Goal: Task Accomplishment & Management: Manage account settings

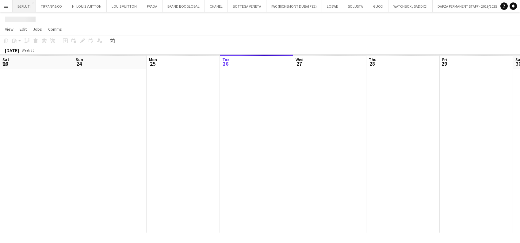
click at [23, 9] on button "BERLUTI Close" at bounding box center [24, 6] width 23 height 12
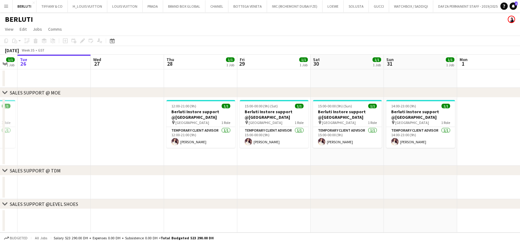
drag, startPoint x: 336, startPoint y: 143, endPoint x: 48, endPoint y: 186, distance: 291.4
click at [70, 181] on app-calendar-viewport "Sat 23 1/1 1 Job Sun 24 1/1 1 Job Mon 25 1/1 1 Job Tue 26 Wed 27 Thu 28 1/1 1 J…" at bounding box center [260, 144] width 520 height 178
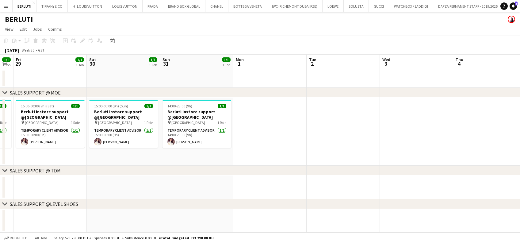
drag, startPoint x: 195, startPoint y: 134, endPoint x: 127, endPoint y: 141, distance: 68.4
click at [127, 141] on app-calendar-viewport "Tue 26 Wed 27 Thu 28 1/1 1 Job Fri 29 1/1 1 Job Sat 30 1/1 1 Job Sun 31 1/1 1 J…" at bounding box center [260, 144] width 520 height 178
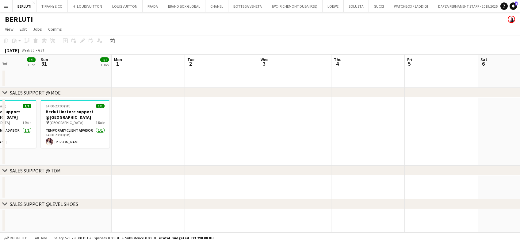
drag, startPoint x: 148, startPoint y: 138, endPoint x: 266, endPoint y: 136, distance: 117.8
click at [268, 135] on app-calendar-viewport "Thu 28 1/1 1 Job Fri 29 1/1 1 Job Sat 30 1/1 1 Job Sun 31 1/1 1 Job Mon 1 Tue 2…" at bounding box center [260, 144] width 520 height 178
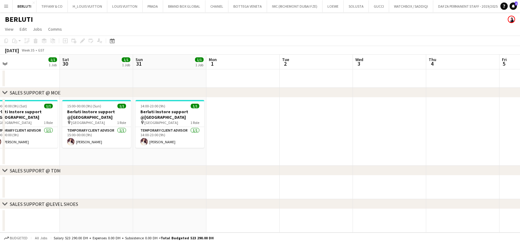
drag, startPoint x: 181, startPoint y: 135, endPoint x: 304, endPoint y: 118, distance: 124.7
click at [304, 118] on app-calendar-viewport "Wed 27 Thu 28 1/1 1 Job Fri 29 1/1 1 Job Sat 30 1/1 1 Job Sun 31 1/1 1 Job Mon …" at bounding box center [260, 144] width 520 height 178
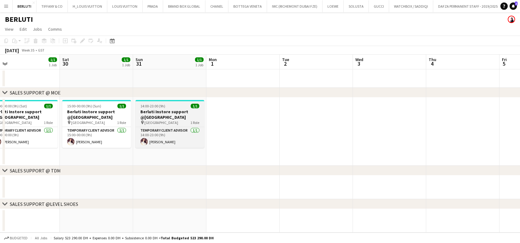
scroll to position [0, 175]
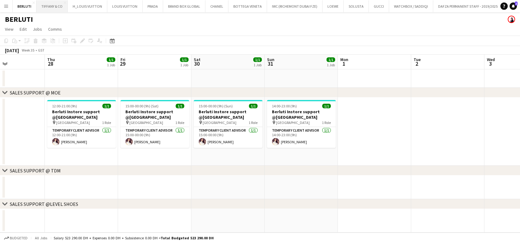
click at [49, 4] on button "[PERSON_NAME] & CO Close" at bounding box center [51, 6] width 31 height 12
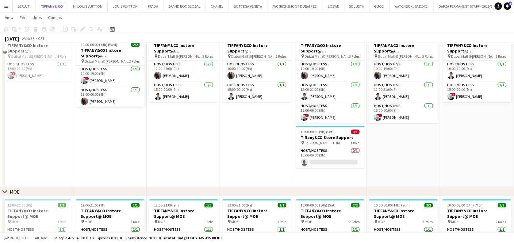
scroll to position [82, 0]
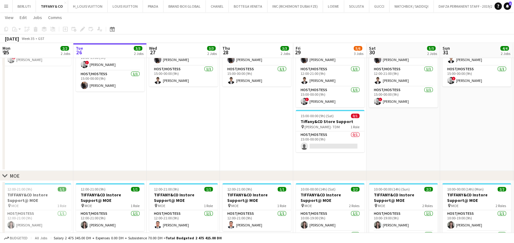
click at [235, 147] on app-calendar-viewport "Sat 23 5/5 2 Jobs Sun 24 4/4 2 Jobs Mon 25 2/2 2 Jobs Tue 26 3/3 2 Jobs Wed 27 …" at bounding box center [257, 117] width 514 height 350
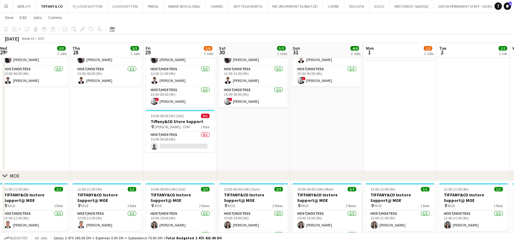
click at [106, 151] on app-calendar-viewport "Sat 23 5/5 2 Jobs Sun 24 4/4 2 Jobs Mon 25 2/2 2 Jobs Tue 26 3/3 2 Jobs Wed 27 …" at bounding box center [257, 117] width 514 height 350
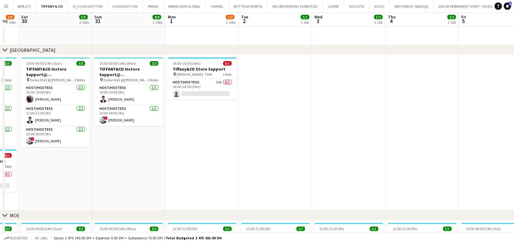
scroll to position [0, 0]
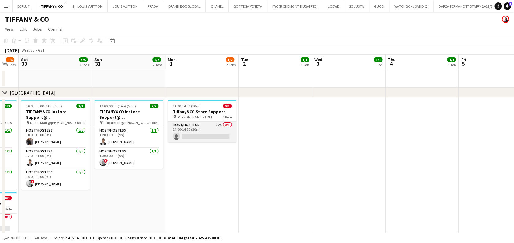
click at [199, 132] on app-card-role "Host/Hostess 32A 0/1 14:00-14:30 (30m) single-neutral-actions" at bounding box center [202, 131] width 69 height 21
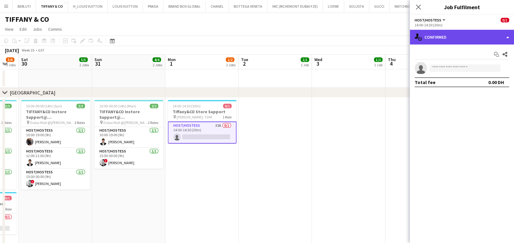
click at [438, 42] on div "single-neutral-actions-check-2 Confirmed" at bounding box center [462, 37] width 104 height 15
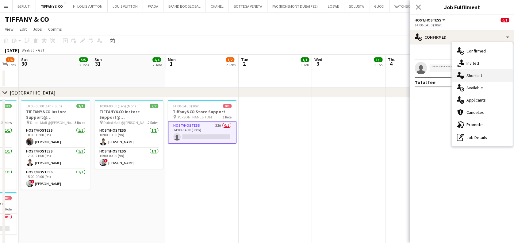
click at [472, 73] on div "single-neutral-actions-heart Shortlist" at bounding box center [482, 75] width 61 height 12
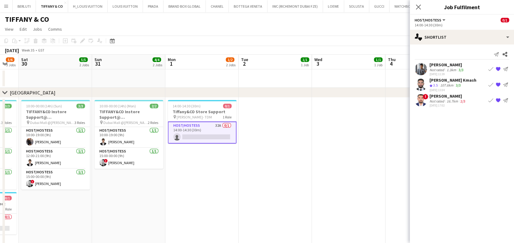
click at [287, 192] on app-date-cell at bounding box center [275, 174] width 73 height 155
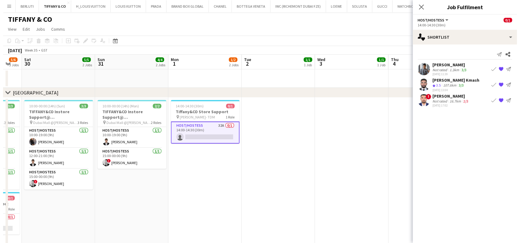
scroll to position [0, 201]
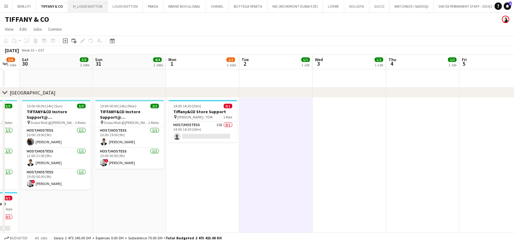
click at [86, 6] on button "H_LOUIS VUITTON Close" at bounding box center [88, 6] width 40 height 12
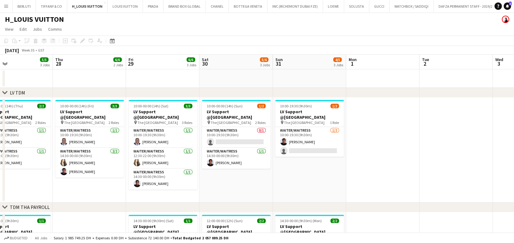
drag, startPoint x: 410, startPoint y: 166, endPoint x: 243, endPoint y: 194, distance: 169.1
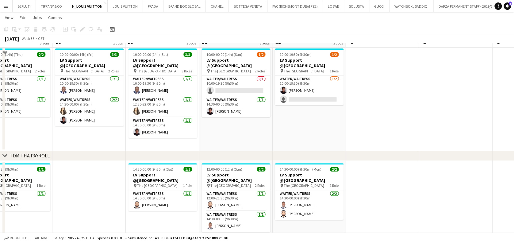
scroll to position [41, 0]
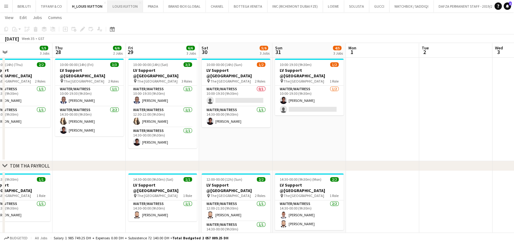
click at [124, 9] on button "LOUIS VUITTON Close" at bounding box center [125, 6] width 35 height 12
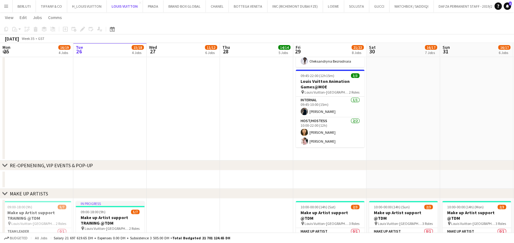
scroll to position [41, 0]
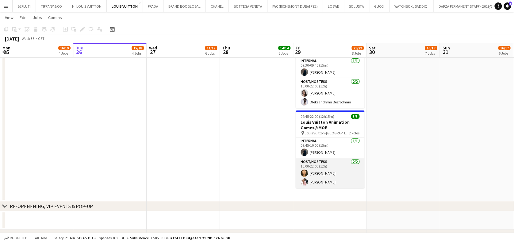
click at [327, 178] on app-card-role "Host/Hostess [DATE] 10:00-22:00 (12h) [PERSON_NAME] [PERSON_NAME] Cafieiro" at bounding box center [330, 173] width 69 height 30
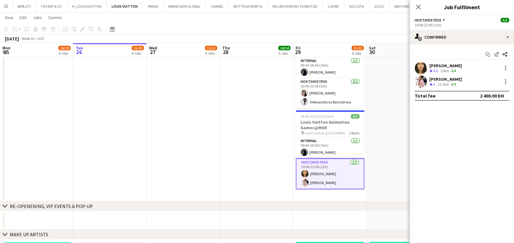
click at [426, 93] on div "Total fee" at bounding box center [424, 96] width 21 height 6
click at [423, 84] on app-user-avatar at bounding box center [420, 81] width 12 height 12
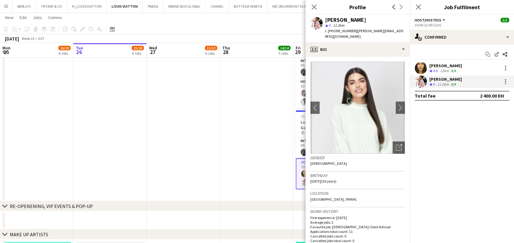
click at [416, 63] on app-user-avatar at bounding box center [420, 68] width 12 height 12
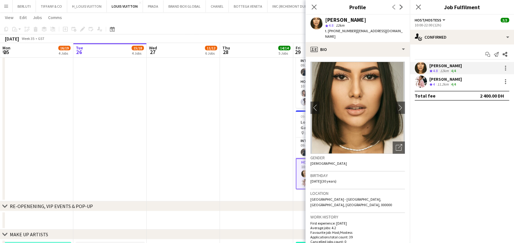
click at [250, 128] on app-date-cell at bounding box center [256, 114] width 73 height 173
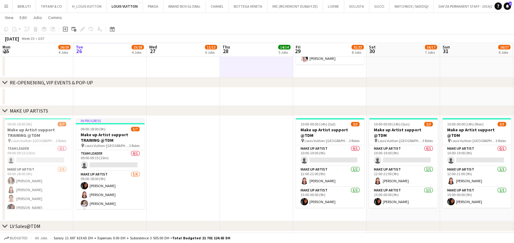
scroll to position [163, 0]
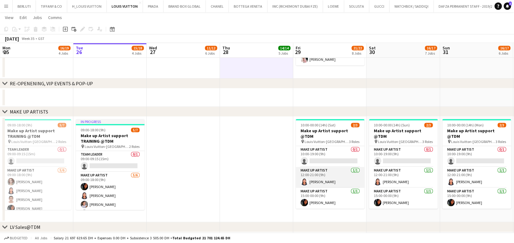
click at [326, 173] on app-card-role "Make up artist [DATE] 12:00-21:00 (9h) [PERSON_NAME]" at bounding box center [330, 177] width 69 height 21
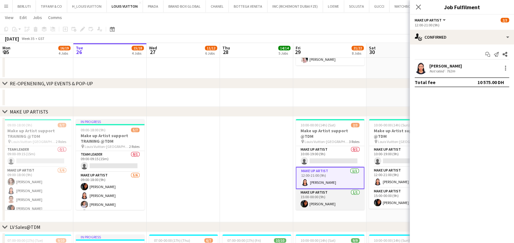
click at [310, 195] on app-card-role "Make up artist [DATE] 15:00-00:00 (9h) [PERSON_NAME]" at bounding box center [330, 199] width 69 height 21
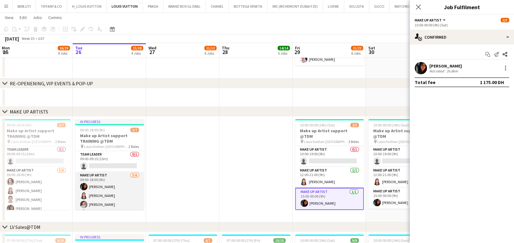
click at [102, 188] on app-card-role "Make up artist [DATE] 09:00-18:00 (9h) [PERSON_NAME] [PERSON_NAME] da [PERSON_N…" at bounding box center [109, 204] width 69 height 65
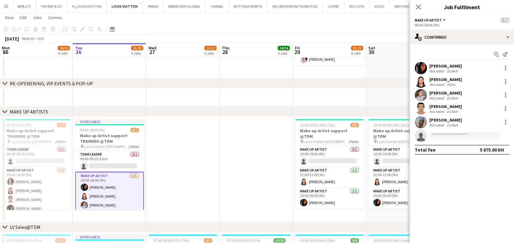
click at [446, 100] on div "20.9km" at bounding box center [452, 98] width 14 height 5
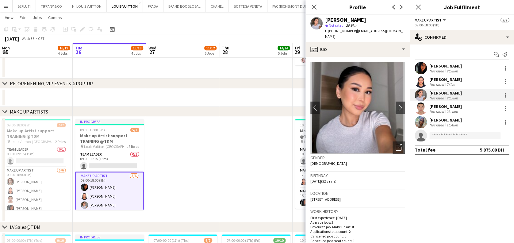
click at [432, 83] on div "Not rated" at bounding box center [437, 84] width 16 height 5
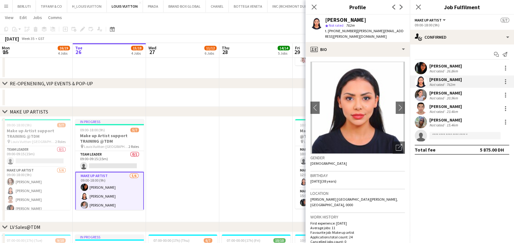
click at [429, 71] on div "[PERSON_NAME] Not rated 26.8km" at bounding box center [462, 68] width 104 height 12
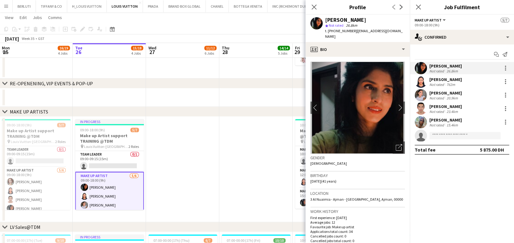
click at [432, 117] on div "[PERSON_NAME]" at bounding box center [445, 120] width 32 height 6
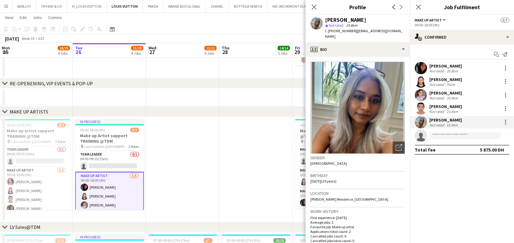
click at [265, 160] on app-date-cell at bounding box center [255, 168] width 73 height 105
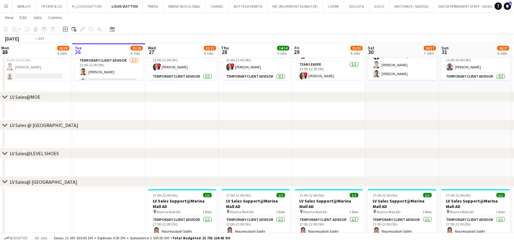
scroll to position [0, 190]
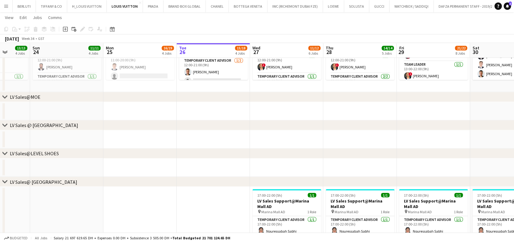
drag, startPoint x: 172, startPoint y: 160, endPoint x: 209, endPoint y: 159, distance: 37.1
click at [209, 159] on app-calendar-viewport "Thu 21 Fri 22 Sat 23 13/13 4 Jobs Sun 24 11/11 4 Jobs Mon 25 16/19 4 Jobs Tue 2…" at bounding box center [257, 84] width 514 height 938
click at [61, 156] on div "chevron-right LV Sales@LEVEL SHOES" at bounding box center [257, 153] width 514 height 10
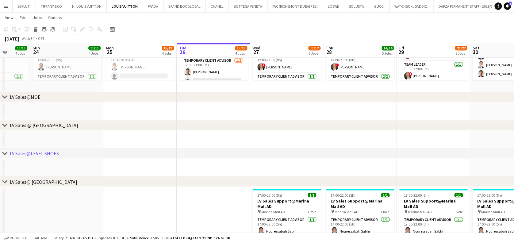
drag, startPoint x: 223, startPoint y: 167, endPoint x: 187, endPoint y: 163, distance: 37.0
click at [179, 167] on app-calendar-viewport "Thu 21 13/13 4 Jobs Fri 22 12/12 4 Jobs Sat 23 13/13 4 Jobs Sun 24 11/11 4 Jobs…" at bounding box center [257, 84] width 514 height 938
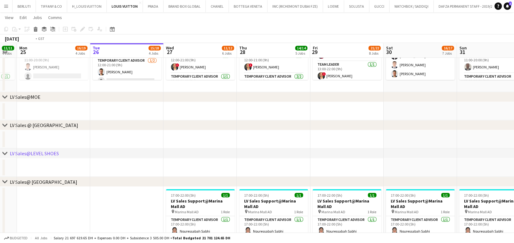
drag, startPoint x: 283, startPoint y: 169, endPoint x: 232, endPoint y: 171, distance: 50.9
click at [180, 172] on app-calendar-viewport "Thu 21 13/13 4 Jobs Fri 22 12/12 4 Jobs Sat 23 13/13 4 Jobs Sun 24 11/11 4 Jobs…" at bounding box center [257, 84] width 514 height 938
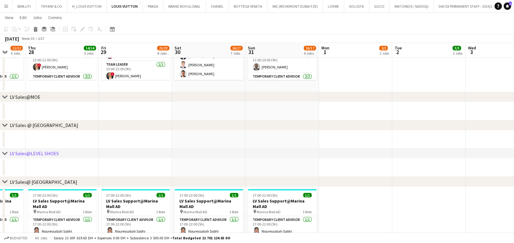
click at [183, 172] on app-calendar-viewport "Sun 24 11/11 4 Jobs Mon 25 16/19 4 Jobs Tue 26 15/18 4 Jobs Wed 27 11/12 6 Jobs…" at bounding box center [257, 84] width 514 height 938
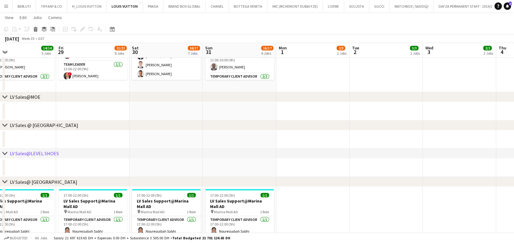
drag, startPoint x: 237, startPoint y: 170, endPoint x: 230, endPoint y: 170, distance: 6.7
click at [230, 170] on app-calendar-viewport "Sun 24 11/11 4 Jobs Mon 25 16/19 4 Jobs Tue 26 15/18 4 Jobs Wed 27 11/12 6 Jobs…" at bounding box center [257, 84] width 514 height 938
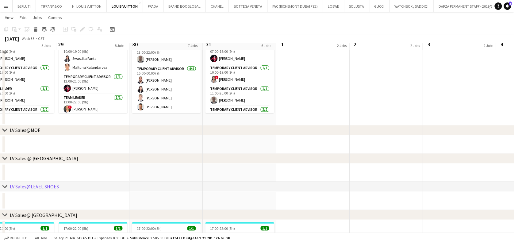
scroll to position [368, 0]
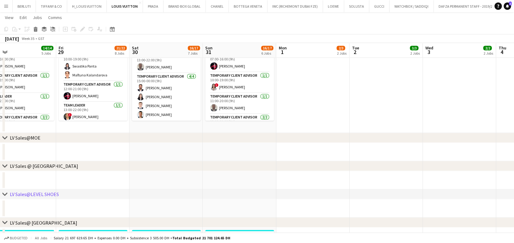
click at [217, 201] on app-calendar-viewport "Sun 24 11/11 4 Jobs Mon 25 16/19 4 Jobs Tue 26 15/18 4 Jobs Wed 27 11/12 6 Jobs…" at bounding box center [257, 125] width 514 height 938
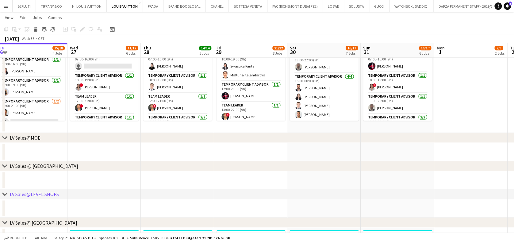
drag, startPoint x: 107, startPoint y: 205, endPoint x: 119, endPoint y: 208, distance: 12.8
click at [220, 202] on app-calendar-viewport "Sun 24 11/11 4 Jobs Mon 25 16/19 4 Jobs Tue 26 15/18 4 Jobs Wed 27 11/12 6 Jobs…" at bounding box center [257, 125] width 514 height 938
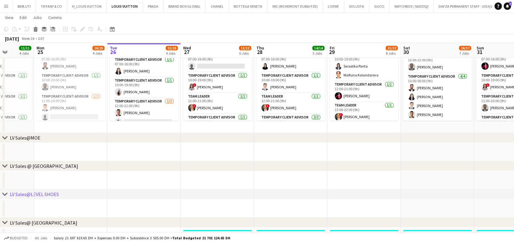
drag, startPoint x: 79, startPoint y: 208, endPoint x: 94, endPoint y: 207, distance: 14.1
click at [175, 207] on app-calendar-viewport "Fri 22 12/12 4 Jobs Sat 23 13/13 4 Jobs Sun 24 11/11 4 Jobs Mon 25 16/19 4 Jobs…" at bounding box center [257, 125] width 514 height 938
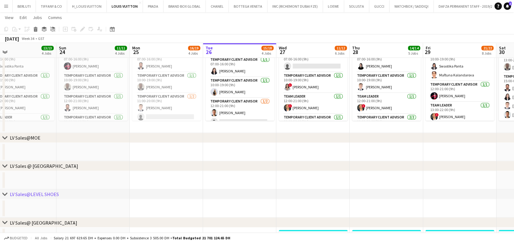
drag, startPoint x: 207, startPoint y: 202, endPoint x: 67, endPoint y: 204, distance: 140.7
click at [214, 201] on app-calendar-viewport "Thu 21 13/13 4 Jobs Fri 22 12/12 4 Jobs Sat 23 13/13 4 Jobs Sun 24 11/11 4 Jobs…" at bounding box center [257, 125] width 514 height 938
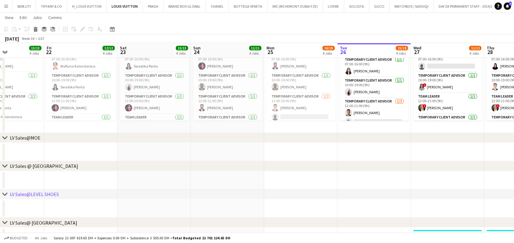
drag, startPoint x: 161, startPoint y: 197, endPoint x: 165, endPoint y: 167, distance: 30.3
click at [168, 196] on div "chevron-right RE-OPENENING, VIP EVENTS & POP-UP chevron-right MAKE UP ARTISTS c…" at bounding box center [257, 125] width 514 height 938
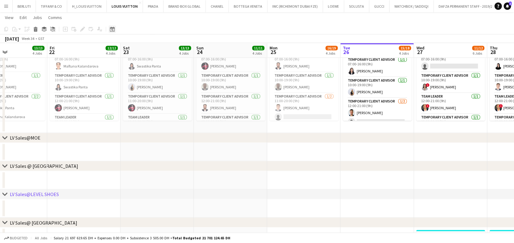
click at [116, 26] on div "Date picker [DATE] [DATE] [DATE] M [DATE] T [DATE] W [DATE] T [DATE] F [DATE] S…" at bounding box center [110, 28] width 14 height 7
click at [113, 28] on icon at bounding box center [112, 29] width 5 height 5
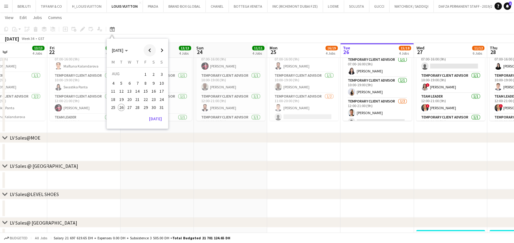
click at [148, 54] on span "Previous month" at bounding box center [149, 50] width 12 height 12
click at [150, 54] on span "Previous month" at bounding box center [149, 50] width 12 height 12
click at [143, 76] on span "2" at bounding box center [145, 74] width 7 height 9
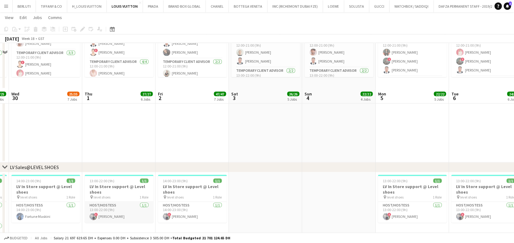
scroll to position [572, 0]
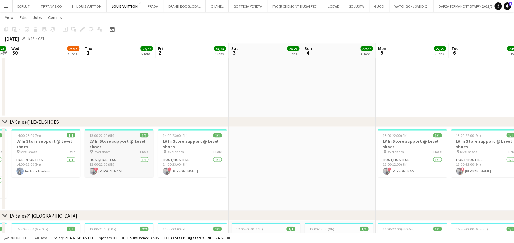
click at [113, 147] on h3 "LV In Store support @ Level shoes" at bounding box center [119, 143] width 69 height 11
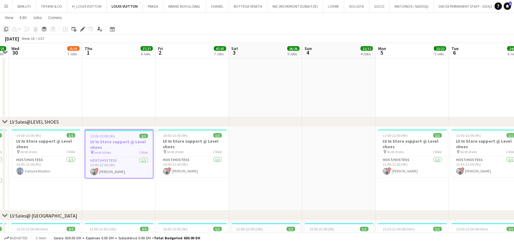
click at [5, 29] on icon "Copy" at bounding box center [6, 29] width 5 height 5
click at [114, 29] on div "Date picker" at bounding box center [112, 28] width 7 height 7
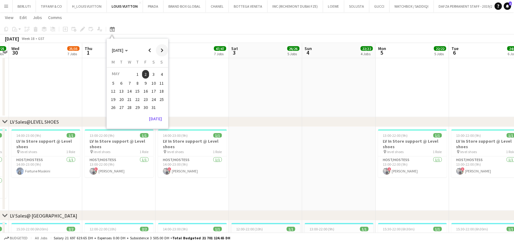
click at [158, 46] on span "Next month" at bounding box center [162, 50] width 12 height 12
click at [157, 46] on span "Next month" at bounding box center [162, 50] width 12 height 12
click at [156, 49] on span "Next month" at bounding box center [162, 50] width 12 height 12
click at [158, 50] on span "Next month" at bounding box center [162, 50] width 12 height 12
click at [114, 80] on span "1" at bounding box center [113, 81] width 7 height 7
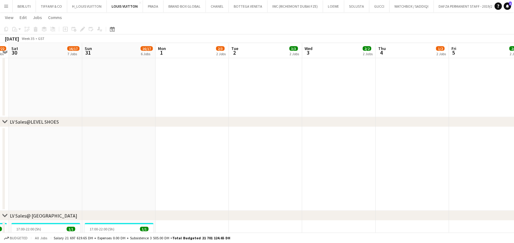
click at [196, 151] on app-date-cell at bounding box center [191, 169] width 73 height 84
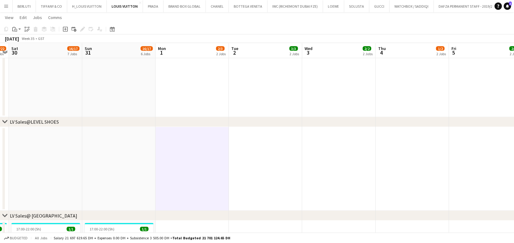
click at [22, 28] on div "Copy Paste Paste Ctrl+V Paste with crew Ctrl+Shift+V Paste linked Job [GEOGRAPH…" at bounding box center [29, 28] width 54 height 7
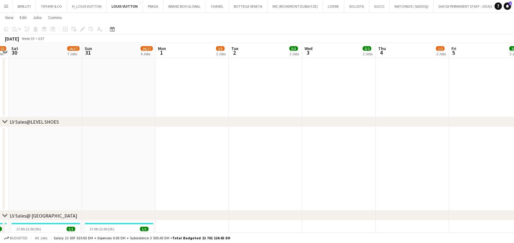
click at [208, 156] on app-date-cell at bounding box center [191, 169] width 73 height 84
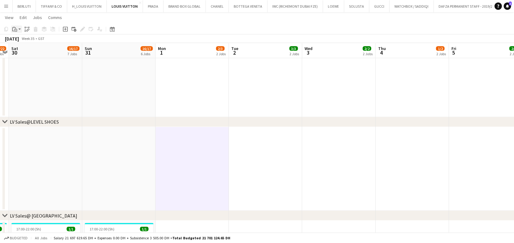
click at [17, 30] on div "Paste" at bounding box center [14, 28] width 7 height 7
click at [29, 44] on div "Paste Ctrl+V Paste with crew Ctrl+Shift+V" at bounding box center [44, 46] width 67 height 26
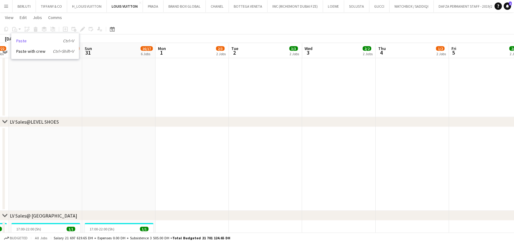
click at [22, 42] on link "Paste Ctrl+V" at bounding box center [45, 41] width 58 height 6
click at [157, 132] on app-date-cell at bounding box center [191, 169] width 73 height 84
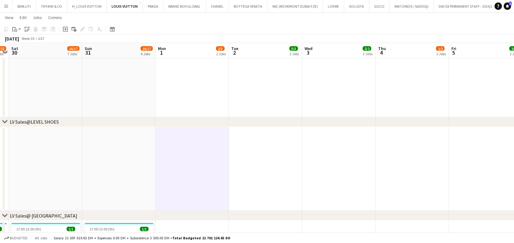
click at [10, 25] on app-toolbar "Copy Paste Paste Ctrl+V Paste with crew Ctrl+Shift+V Paste linked Job [GEOGRAPH…" at bounding box center [257, 29] width 514 height 10
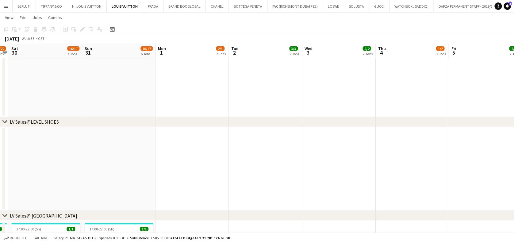
click at [186, 143] on app-date-cell at bounding box center [191, 169] width 73 height 84
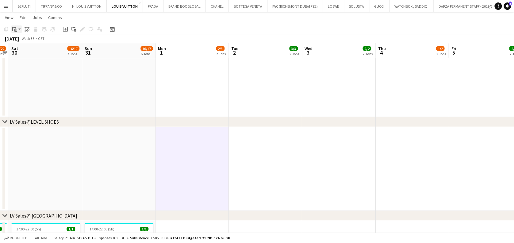
click at [19, 31] on app-action-btn "Paste" at bounding box center [16, 28] width 11 height 7
click at [23, 39] on link "Paste Ctrl+V" at bounding box center [45, 41] width 58 height 6
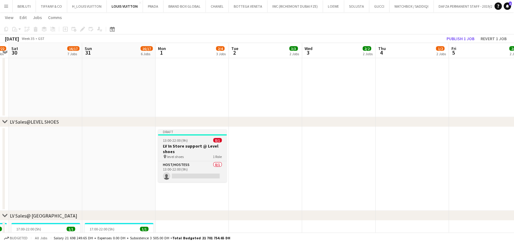
click at [216, 146] on h3 "LV In Store support @ Level shoes" at bounding box center [192, 148] width 69 height 11
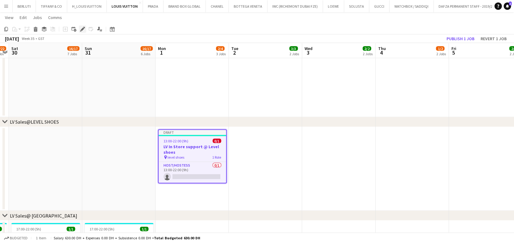
click at [83, 31] on icon "Edit" at bounding box center [82, 29] width 5 height 5
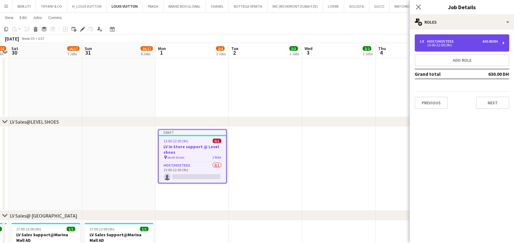
click at [432, 48] on div "1 x Host/Hostess 630.00 DH 13:00-22:00 (9h)" at bounding box center [461, 42] width 94 height 17
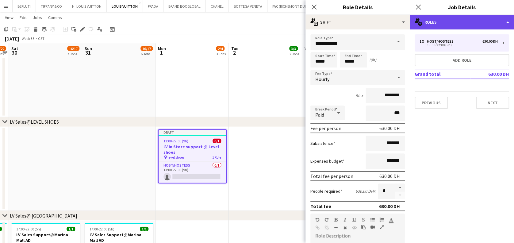
click at [451, 19] on div "multiple-users-add Roles" at bounding box center [462, 22] width 104 height 15
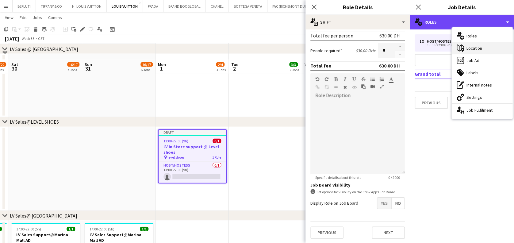
scroll to position [613, 0]
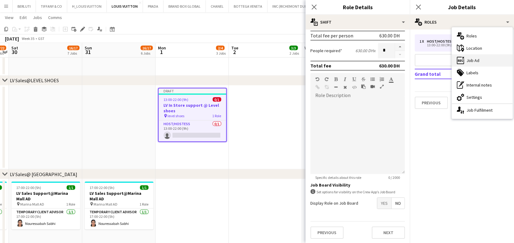
click at [479, 59] on div "ads-window Job Ad" at bounding box center [482, 60] width 61 height 12
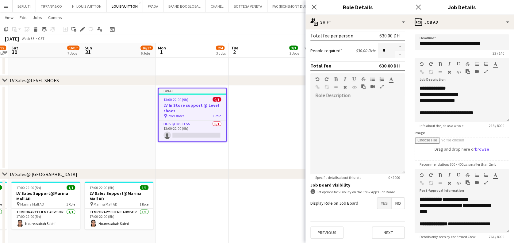
click at [485, 70] on icon "button" at bounding box center [486, 71] width 4 height 4
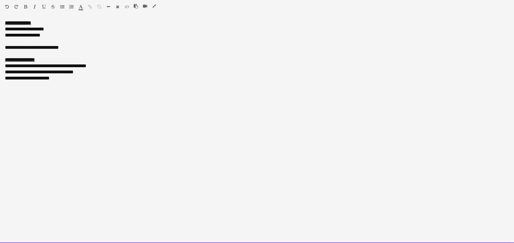
click at [46, 21] on div "**********" at bounding box center [257, 131] width 514 height 223
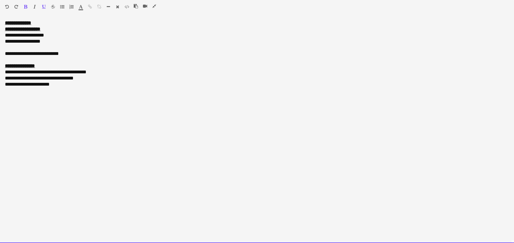
click at [2, 30] on div "**********" at bounding box center [257, 131] width 514 height 223
click at [66, 27] on u "**********" at bounding box center [42, 29] width 74 height 5
click at [77, 33] on div "**********" at bounding box center [257, 35] width 504 height 6
click at [75, 29] on u "**********" at bounding box center [43, 29] width 76 height 5
click at [106, 23] on div "**********" at bounding box center [257, 131] width 514 height 223
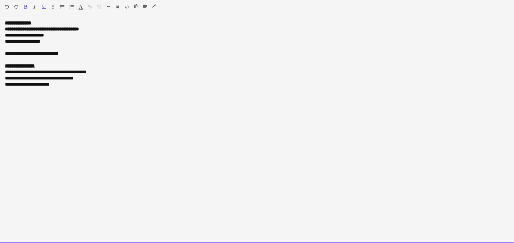
click at [107, 28] on div "**********" at bounding box center [257, 56] width 504 height 61
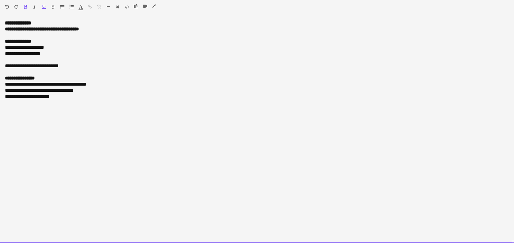
click at [109, 27] on div "**********" at bounding box center [257, 29] width 504 height 6
click at [40, 38] on div "**********" at bounding box center [257, 68] width 504 height 61
click at [52, 40] on u "**********" at bounding box center [40, 41] width 71 height 5
drag, startPoint x: 5, startPoint y: 49, endPoint x: 50, endPoint y: 55, distance: 46.0
click at [51, 56] on div "**********" at bounding box center [257, 131] width 514 height 223
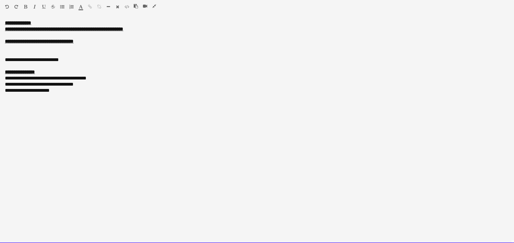
click at [86, 41] on div "**********" at bounding box center [257, 65] width 504 height 55
drag, startPoint x: 83, startPoint y: 41, endPoint x: 2, endPoint y: 39, distance: 80.7
click at [2, 39] on div "**********" at bounding box center [257, 131] width 514 height 223
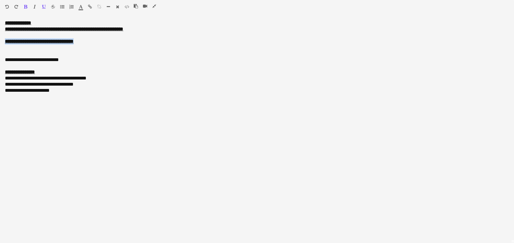
click at [26, 5] on icon "button" at bounding box center [25, 7] width 3 height 4
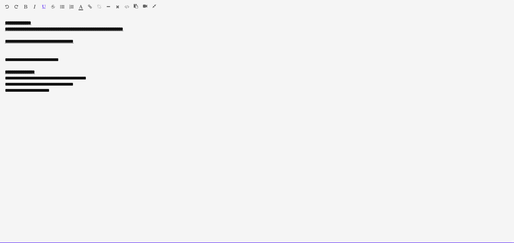
click at [44, 4] on div "Standard Heading 1 Heading 2 Heading 3 Heading 4 Heading 5 Heading 6 Heading 7 …" at bounding box center [257, 8] width 514 height 16
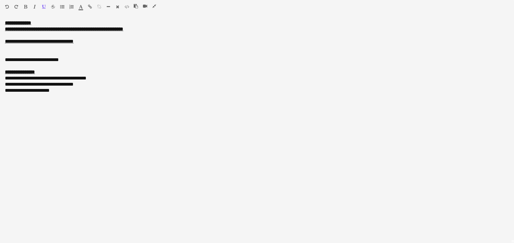
click at [44, 5] on icon "button" at bounding box center [44, 7] width 4 height 4
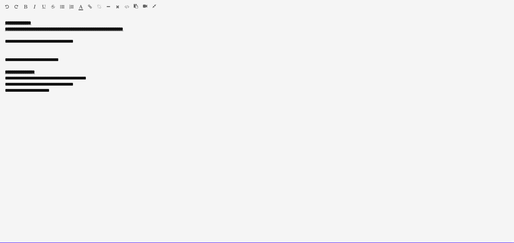
click at [77, 29] on u "**********" at bounding box center [64, 29] width 118 height 5
drag, startPoint x: 96, startPoint y: 30, endPoint x: 154, endPoint y: 29, distance: 58.3
click at [154, 29] on div "**********" at bounding box center [257, 29] width 504 height 6
click at [162, 27] on div "**********" at bounding box center [257, 29] width 504 height 6
drag, startPoint x: 159, startPoint y: 29, endPoint x: 101, endPoint y: 31, distance: 58.9
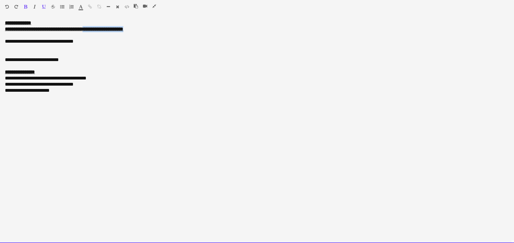
click at [101, 31] on div "**********" at bounding box center [257, 29] width 504 height 6
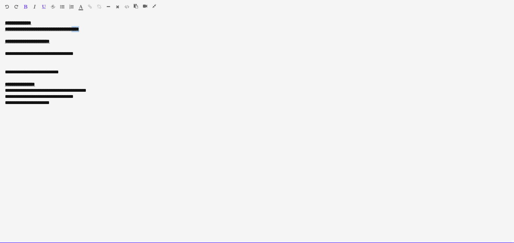
drag, startPoint x: 103, startPoint y: 28, endPoint x: 88, endPoint y: 31, distance: 15.8
click at [88, 31] on div "**********" at bounding box center [257, 29] width 504 height 6
click at [78, 34] on div at bounding box center [257, 35] width 504 height 6
click at [79, 29] on u "**********" at bounding box center [42, 29] width 74 height 5
drag, startPoint x: 103, startPoint y: 28, endPoint x: -2, endPoint y: 31, distance: 104.6
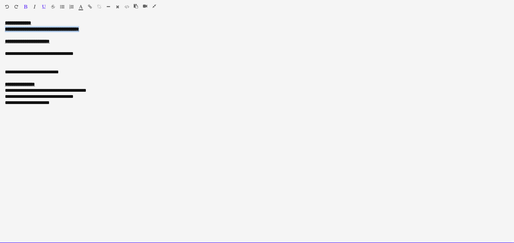
click at [0, 31] on html "Menu Boards Boards Boards All jobs Status Workforce Workforce My Workforce Recr…" at bounding box center [257, 97] width 514 height 1421
click at [57, 29] on u "**********" at bounding box center [75, 29] width 140 height 5
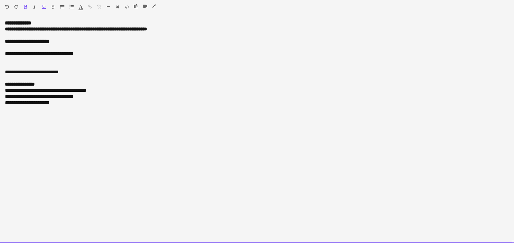
click at [87, 27] on u "**********" at bounding box center [76, 29] width 142 height 5
click at [49, 22] on div "**********" at bounding box center [257, 131] width 514 height 223
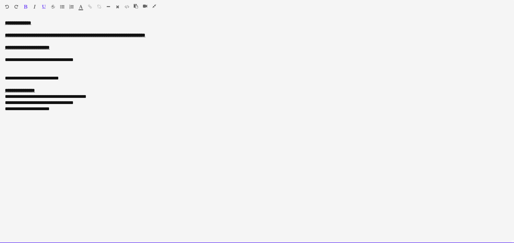
click at [31, 50] on u "**********" at bounding box center [27, 47] width 45 height 5
click at [76, 48] on div "**********" at bounding box center [257, 47] width 504 height 6
click at [52, 50] on u "**********" at bounding box center [31, 47] width 52 height 5
drag, startPoint x: 65, startPoint y: 46, endPoint x: -2, endPoint y: 46, distance: 67.1
click at [0, 46] on html "Menu Boards Boards Boards All jobs Status Workforce Workforce My Workforce Recr…" at bounding box center [257, 97] width 514 height 1421
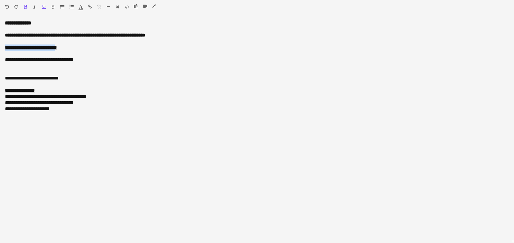
drag, startPoint x: 26, startPoint y: 6, endPoint x: 32, endPoint y: 4, distance: 6.3
click at [26, 6] on icon "button" at bounding box center [25, 7] width 3 height 4
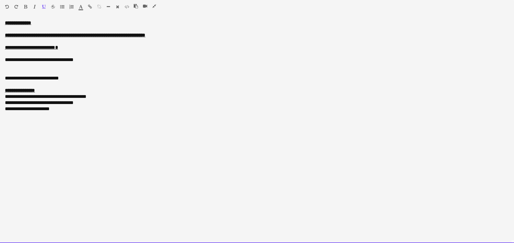
click at [46, 7] on div at bounding box center [41, 7] width 37 height 7
click at [149, 57] on div "**********" at bounding box center [257, 84] width 504 height 55
drag, startPoint x: 33, startPoint y: 48, endPoint x: 2, endPoint y: 48, distance: 31.0
click at [2, 48] on div "**********" at bounding box center [257, 131] width 514 height 223
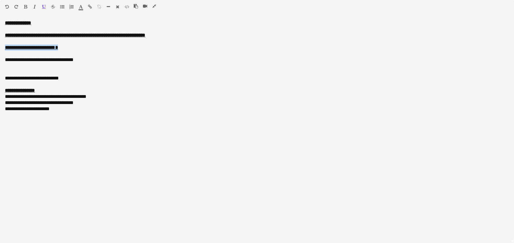
click at [42, 5] on icon "button" at bounding box center [44, 7] width 4 height 4
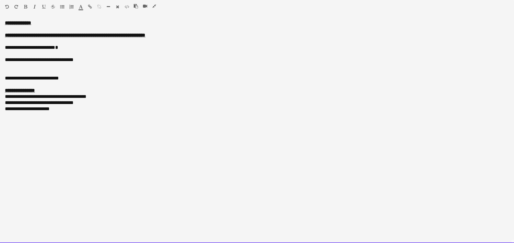
click at [61, 57] on div "**********" at bounding box center [257, 84] width 504 height 55
click at [72, 46] on div "**********" at bounding box center [257, 47] width 504 height 6
click at [3, 44] on div "**********" at bounding box center [257, 131] width 514 height 223
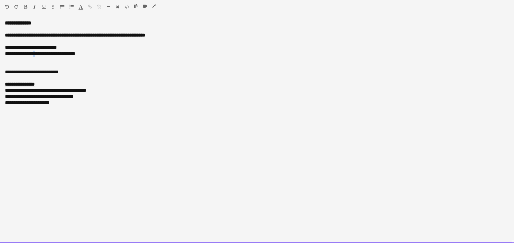
click at [37, 53] on span "**********" at bounding box center [40, 53] width 71 height 5
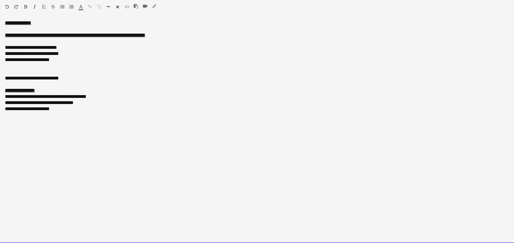
click at [56, 61] on div "**********" at bounding box center [257, 60] width 504 height 6
click at [131, 60] on span "**********" at bounding box center [92, 59] width 174 height 5
drag, startPoint x: 128, startPoint y: 60, endPoint x: 95, endPoint y: 62, distance: 32.9
click at [95, 62] on span "**********" at bounding box center [92, 59] width 174 height 5
click at [125, 59] on span "**********" at bounding box center [92, 59] width 174 height 5
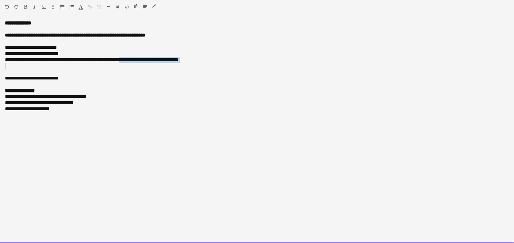
drag, startPoint x: 128, startPoint y: 62, endPoint x: 78, endPoint y: 61, distance: 49.4
click at [82, 63] on div "**********" at bounding box center [257, 69] width 504 height 86
click at [100, 59] on span "**********" at bounding box center [92, 59] width 174 height 5
drag, startPoint x: 49, startPoint y: 60, endPoint x: 125, endPoint y: 60, distance: 76.3
click at [125, 60] on span "**********" at bounding box center [92, 59] width 174 height 5
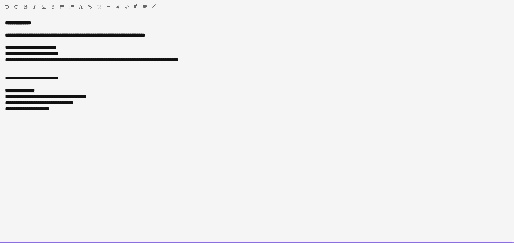
click at [129, 72] on div at bounding box center [257, 72] width 504 height 6
click at [72, 77] on div "**********" at bounding box center [257, 78] width 504 height 6
click at [5, 69] on div "**********" at bounding box center [257, 131] width 514 height 223
click at [5, 72] on div at bounding box center [257, 72] width 504 height 6
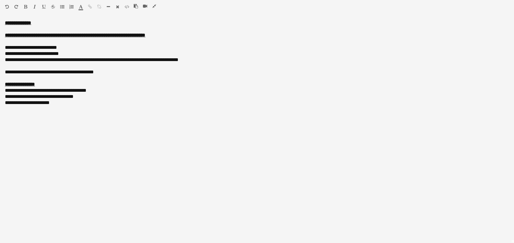
click at [155, 5] on icon "button" at bounding box center [154, 6] width 4 height 4
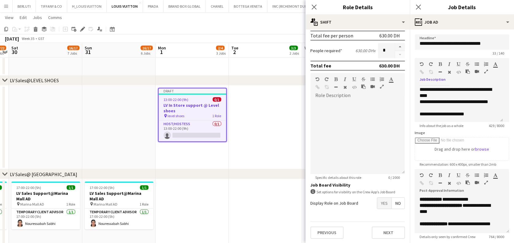
scroll to position [123, 0]
drag, startPoint x: 273, startPoint y: 152, endPoint x: 268, endPoint y: 150, distance: 5.0
click at [272, 152] on app-date-cell at bounding box center [265, 128] width 73 height 84
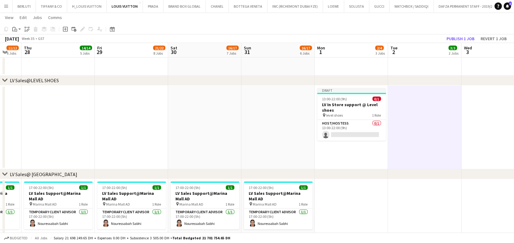
scroll to position [0, 171]
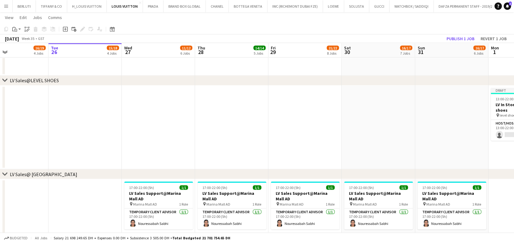
drag, startPoint x: 110, startPoint y: 131, endPoint x: 270, endPoint y: 128, distance: 160.1
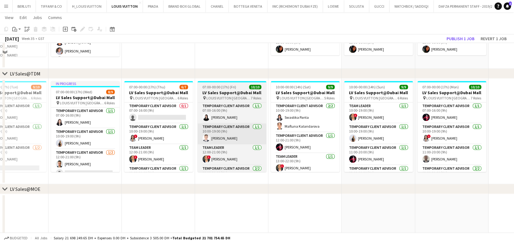
scroll to position [286, 0]
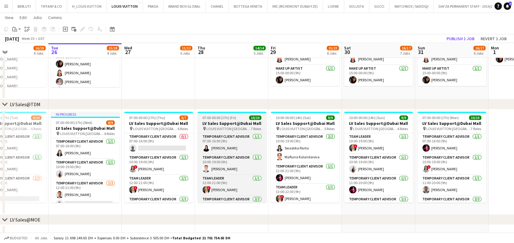
click at [226, 129] on span "LOUIS VUITTON [GEOGRAPHIC_DATA] - [GEOGRAPHIC_DATA]" at bounding box center [228, 128] width 44 height 5
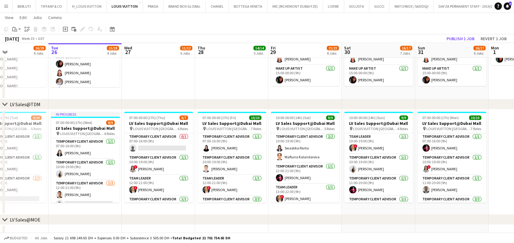
scroll to position [0, 171]
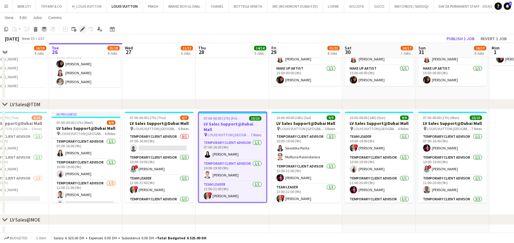
click at [83, 30] on icon "Edit" at bounding box center [82, 29] width 5 height 5
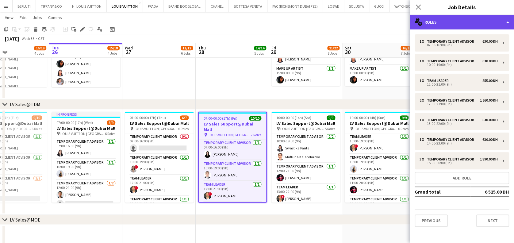
click at [439, 24] on div "multiple-users-add Roles" at bounding box center [462, 22] width 104 height 15
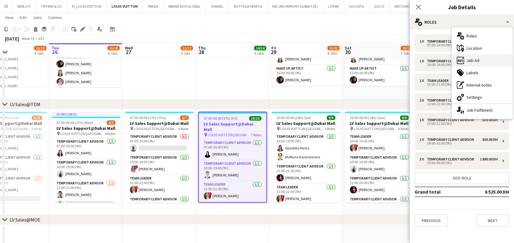
click at [476, 54] on div "ads-window Job Ad" at bounding box center [482, 60] width 61 height 12
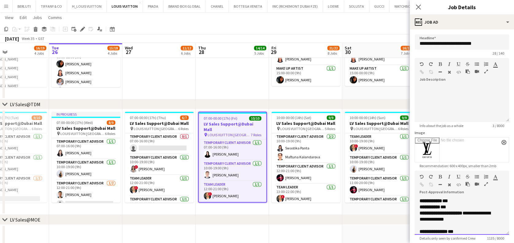
click at [482, 184] on div at bounding box center [479, 184] width 28 height 7
click at [484, 183] on button "button" at bounding box center [486, 183] width 4 height 5
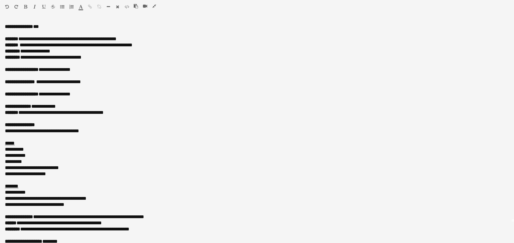
scroll to position [0, 0]
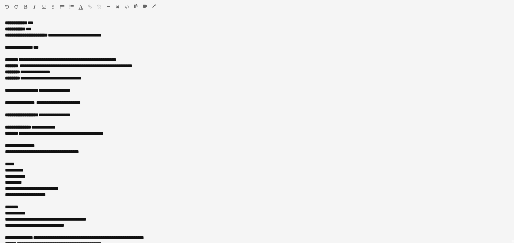
click at [153, 6] on icon "button" at bounding box center [154, 6] width 4 height 4
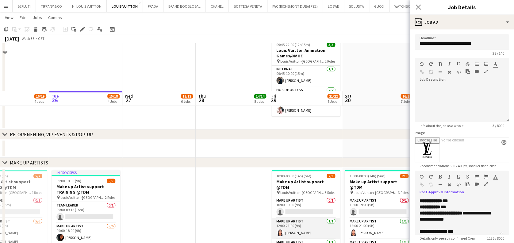
scroll to position [163, 0]
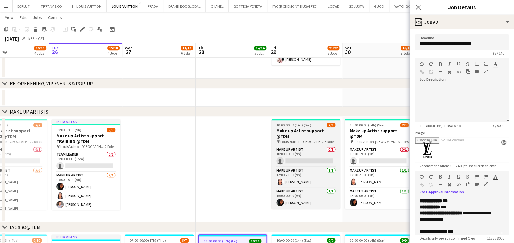
click at [302, 139] on span "Louis Vuitton-[GEOGRAPHIC_DATA]" at bounding box center [302, 141] width 44 height 5
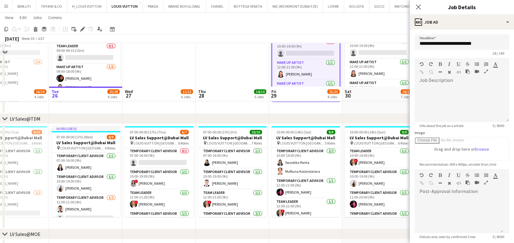
scroll to position [327, 0]
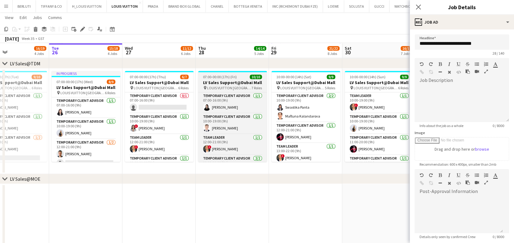
click at [228, 89] on span "LOUIS VUITTON [GEOGRAPHIC_DATA] - [GEOGRAPHIC_DATA]" at bounding box center [229, 88] width 44 height 5
type input "**********"
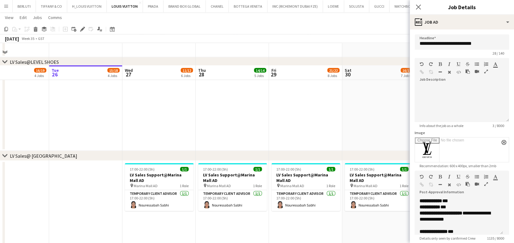
scroll to position [654, 0]
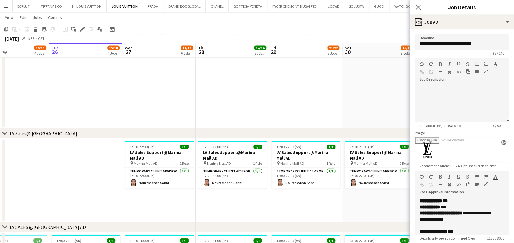
click at [164, 131] on div "chevron-right LV Sales@ [GEOGRAPHIC_DATA]" at bounding box center [257, 133] width 514 height 10
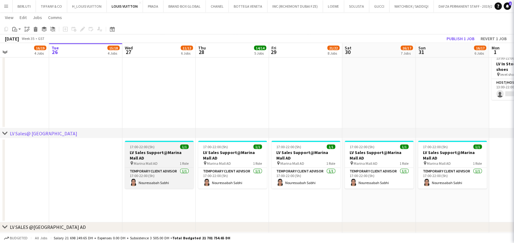
click at [167, 148] on div "17:00-22:00 (5h) 1/1" at bounding box center [159, 146] width 69 height 5
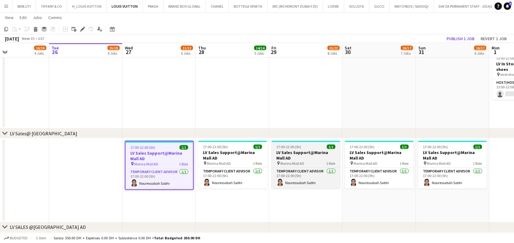
click at [311, 148] on div "17:00-22:00 (5h) 1/1" at bounding box center [305, 146] width 69 height 5
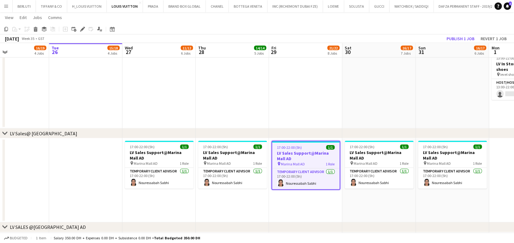
drag, startPoint x: 414, startPoint y: 80, endPoint x: 285, endPoint y: 101, distance: 130.6
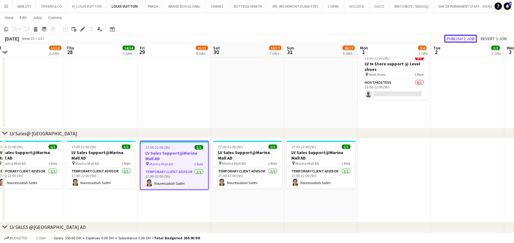
click at [468, 37] on button "Publish 1 job" at bounding box center [460, 39] width 33 height 8
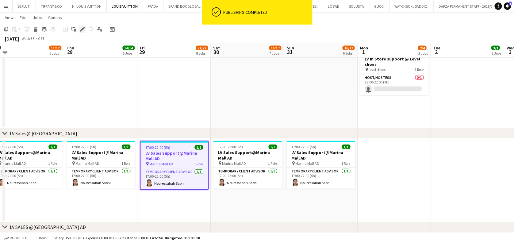
click at [82, 31] on icon "Edit" at bounding box center [82, 29] width 5 height 5
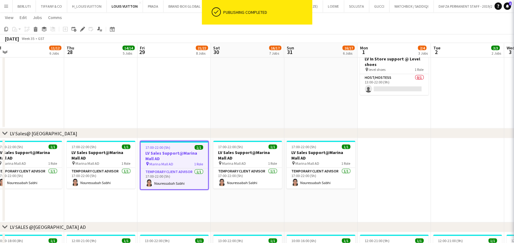
type input "**********"
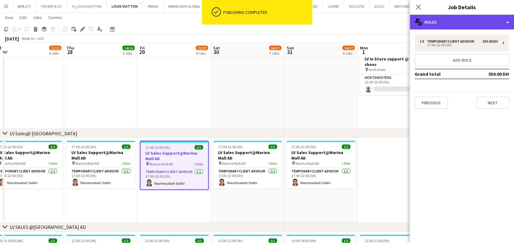
click at [477, 19] on div "multiple-users-add Roles" at bounding box center [462, 22] width 104 height 15
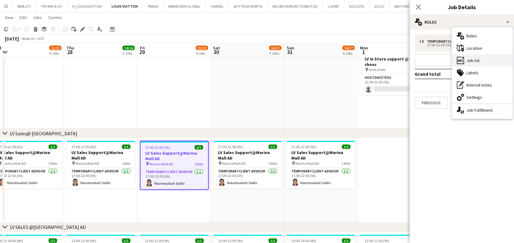
click at [483, 60] on div "ads-window Job Ad" at bounding box center [482, 60] width 61 height 12
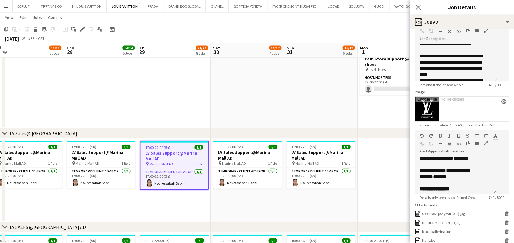
scroll to position [163, 0]
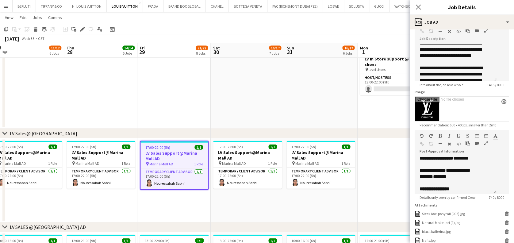
click at [484, 33] on icon "button" at bounding box center [486, 31] width 4 height 4
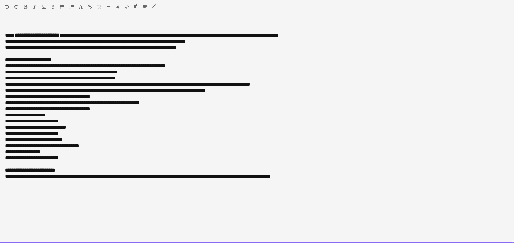
drag, startPoint x: 3, startPoint y: 67, endPoint x: 52, endPoint y: 150, distance: 96.2
click at [66, 162] on div "**********" at bounding box center [257, 131] width 514 height 223
copy div "**********"
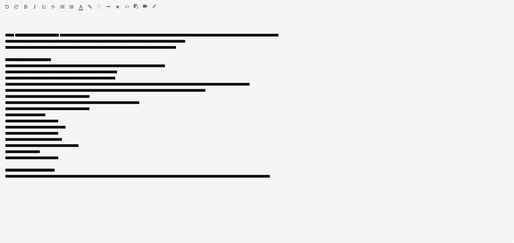
click at [155, 5] on icon "button" at bounding box center [154, 6] width 4 height 4
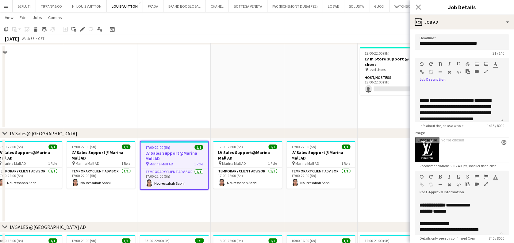
scroll to position [491, 0]
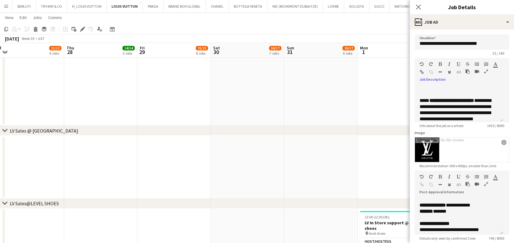
click at [273, 174] on app-date-cell at bounding box center [247, 166] width 73 height 63
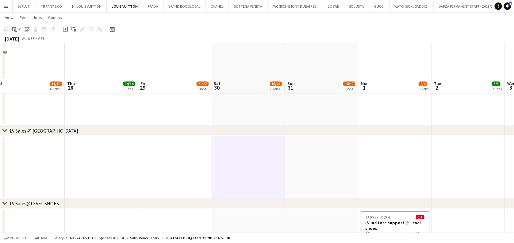
scroll to position [613, 0]
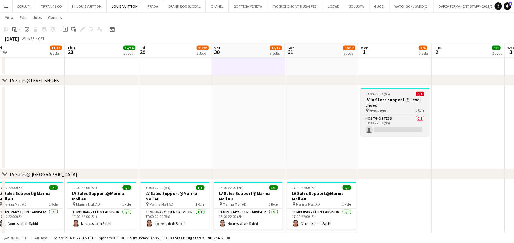
click at [394, 101] on h3 "LV In Store support @ Level shoes" at bounding box center [394, 102] width 69 height 11
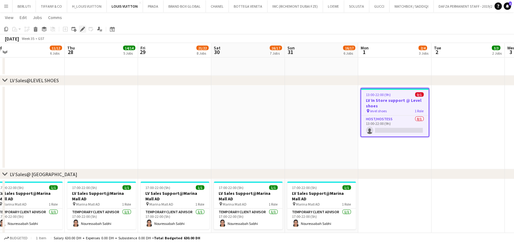
click at [82, 30] on icon "Edit" at bounding box center [82, 29] width 5 height 5
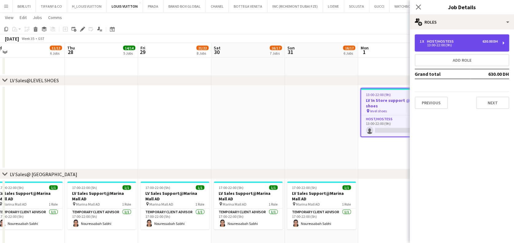
click at [472, 42] on div "1 x Host/Hostess 630.00 DH" at bounding box center [458, 41] width 78 height 4
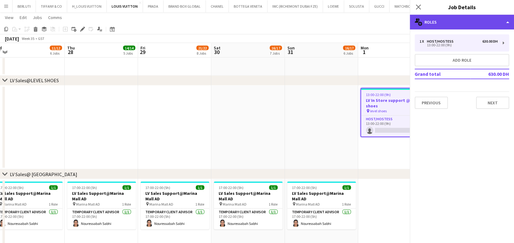
click at [473, 22] on div "multiple-users-add Roles" at bounding box center [462, 22] width 104 height 15
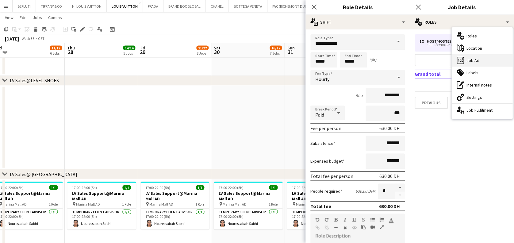
click at [474, 55] on div "ads-window Job Ad" at bounding box center [482, 60] width 61 height 12
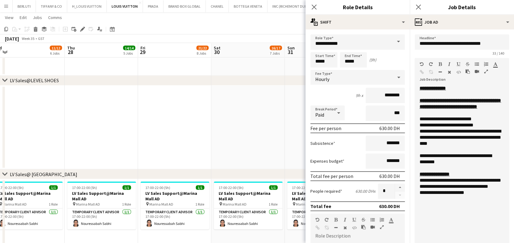
drag, startPoint x: 493, startPoint y: 128, endPoint x: 472, endPoint y: 168, distance: 45.5
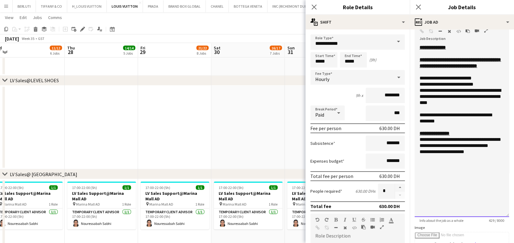
click at [456, 136] on div "**********" at bounding box center [461, 133] width 85 height 6
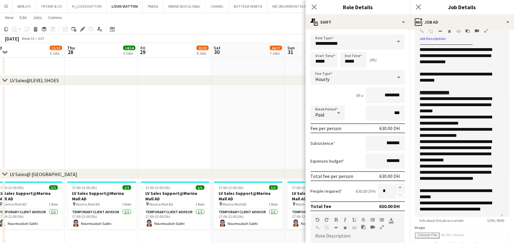
click at [487, 31] on icon "button" at bounding box center [486, 31] width 4 height 4
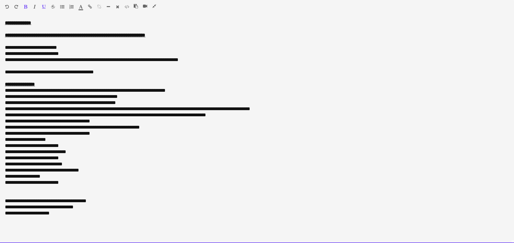
drag, startPoint x: 63, startPoint y: 218, endPoint x: -2, endPoint y: 205, distance: 66.4
click at [0, 205] on html "Menu Boards Boards Boards All jobs Status Workforce Workforce My Workforce Recr…" at bounding box center [257, 97] width 514 height 1421
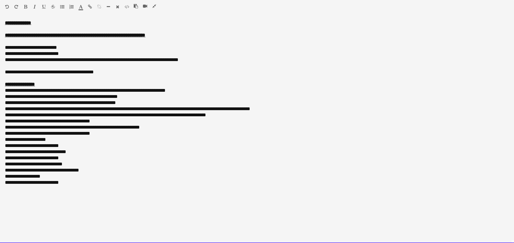
drag, startPoint x: 65, startPoint y: 143, endPoint x: 1, endPoint y: 149, distance: 64.7
click at [1, 149] on div "**********" at bounding box center [257, 131] width 514 height 223
click at [69, 143] on div "**********" at bounding box center [257, 146] width 504 height 6
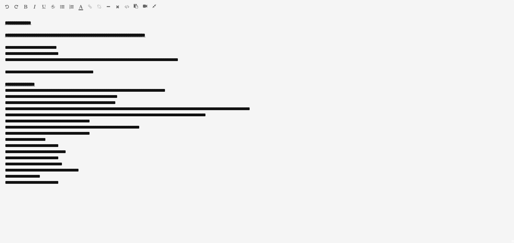
click at [155, 5] on icon "button" at bounding box center [154, 6] width 4 height 4
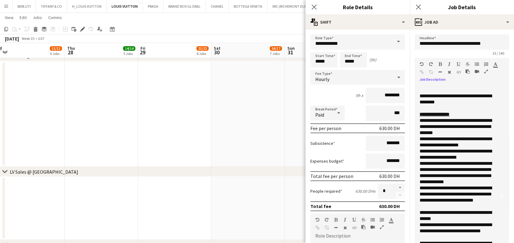
scroll to position [120, 0]
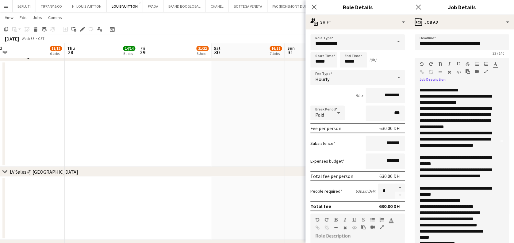
click at [382, 13] on div "Close pop-in Role Details" at bounding box center [357, 7] width 104 height 15
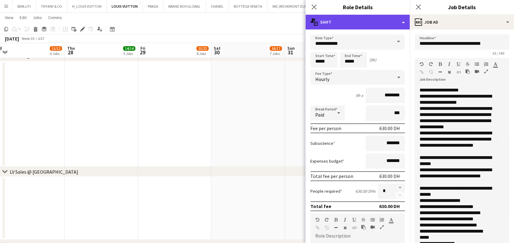
click at [380, 20] on div "multiple-actions-text Shift" at bounding box center [357, 22] width 104 height 15
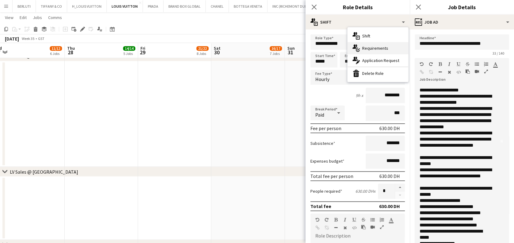
click at [379, 45] on div "multiple-actions-check-2 Requirements" at bounding box center [377, 48] width 61 height 12
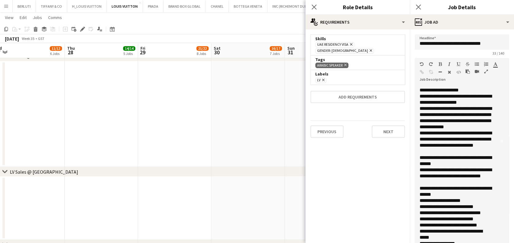
click at [346, 63] on icon "Remove" at bounding box center [344, 65] width 4 height 4
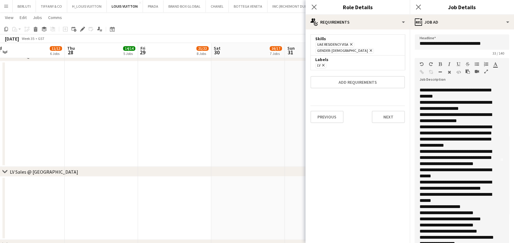
scroll to position [0, 0]
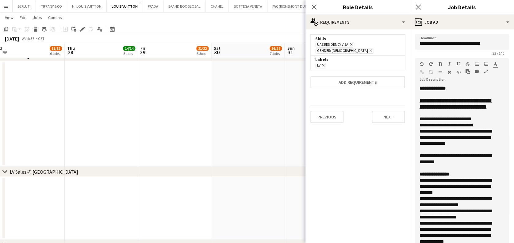
click at [372, 49] on icon at bounding box center [370, 50] width 2 height 2
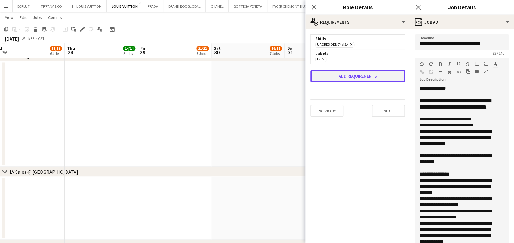
click at [368, 78] on button "Add requirements" at bounding box center [357, 76] width 94 height 12
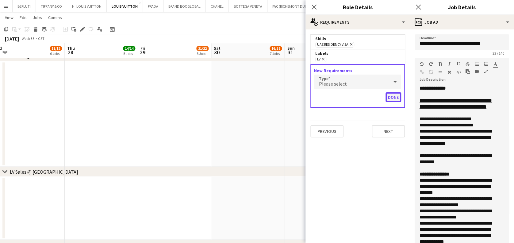
click at [396, 96] on button "Done" at bounding box center [393, 97] width 16 height 10
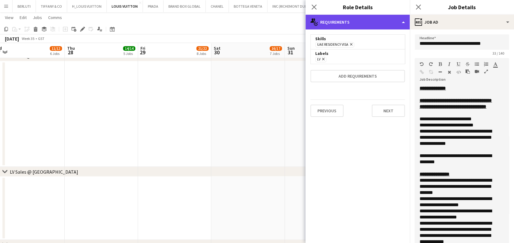
click at [380, 21] on div "multiple-actions-check-2 Requirements" at bounding box center [357, 22] width 104 height 15
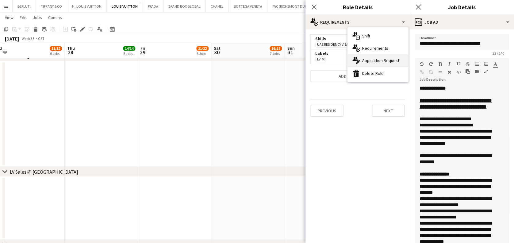
click at [378, 59] on div "multiple-actions-edit-1 Application Request" at bounding box center [377, 60] width 61 height 12
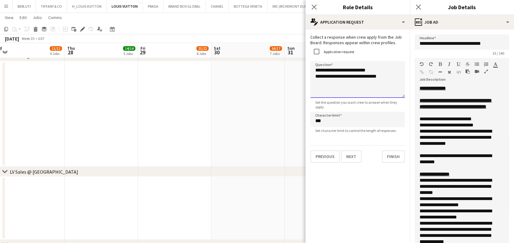
click at [378, 71] on textarea "**********" at bounding box center [357, 79] width 94 height 37
click at [387, 82] on textarea "**********" at bounding box center [357, 79] width 94 height 37
drag, startPoint x: 389, startPoint y: 81, endPoint x: 370, endPoint y: 84, distance: 19.2
click at [370, 84] on textarea "**********" at bounding box center [357, 79] width 94 height 37
type textarea "**********"
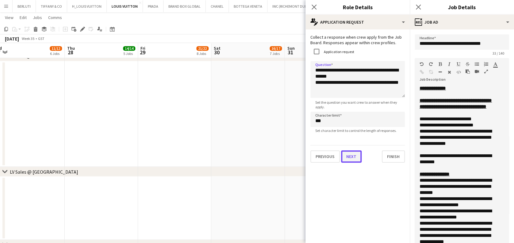
click at [347, 159] on button "Next" at bounding box center [351, 156] width 21 height 12
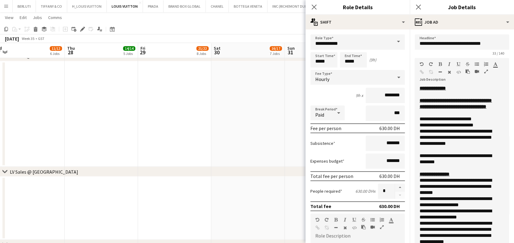
click at [237, 136] on app-date-cell at bounding box center [247, 113] width 73 height 105
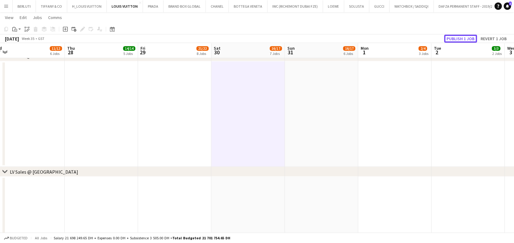
click at [458, 36] on button "Publish 1 job" at bounding box center [460, 39] width 33 height 8
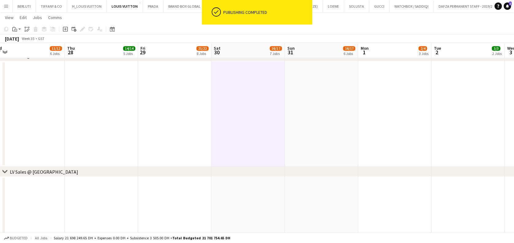
scroll to position [0, 181]
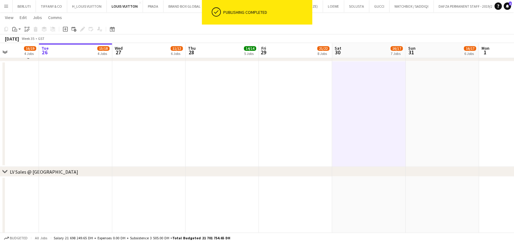
drag, startPoint x: 155, startPoint y: 121, endPoint x: 276, endPoint y: 122, distance: 121.1
click at [276, 122] on app-calendar-viewport "Sat 23 13/13 4 Jobs Sun 24 11/11 4 Jobs Mon 25 16/19 4 Jobs Tue 26 15/18 4 Jobs…" at bounding box center [257, 152] width 514 height 1156
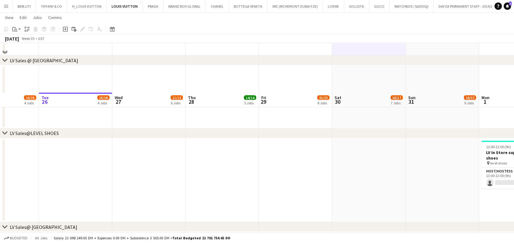
scroll to position [613, 0]
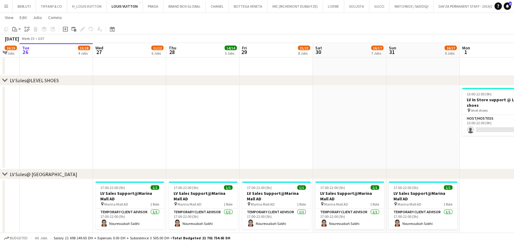
drag, startPoint x: 265, startPoint y: 174, endPoint x: 150, endPoint y: 178, distance: 115.0
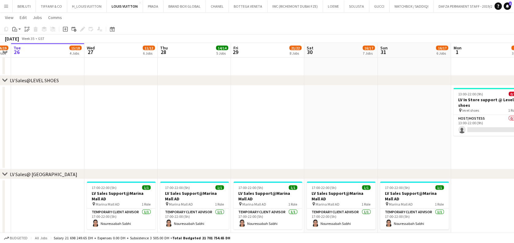
drag, startPoint x: 377, startPoint y: 162, endPoint x: 218, endPoint y: 147, distance: 159.8
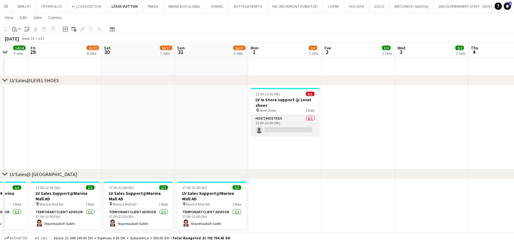
click at [262, 126] on app-card-role "Host/Hostess 0/1 13:00-22:00 (9h) single-neutral-actions" at bounding box center [284, 125] width 69 height 21
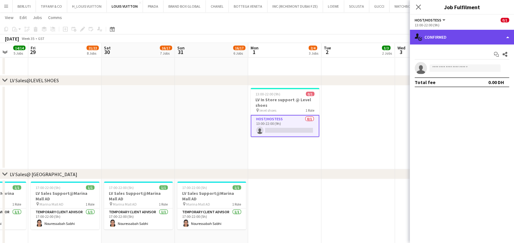
click at [445, 31] on div "single-neutral-actions-check-2 Confirmed" at bounding box center [462, 37] width 104 height 15
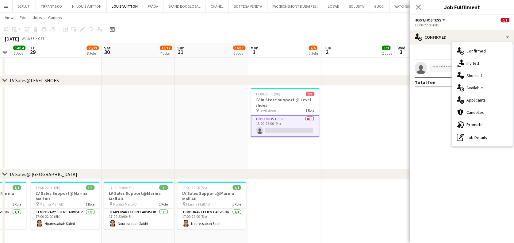
click at [483, 124] on div "advertising-megaphone Promote" at bounding box center [482, 124] width 61 height 12
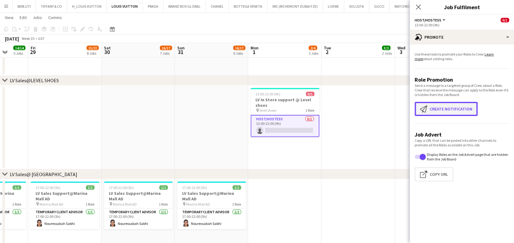
click at [446, 111] on button "Create notification Create notification" at bounding box center [445, 109] width 63 height 14
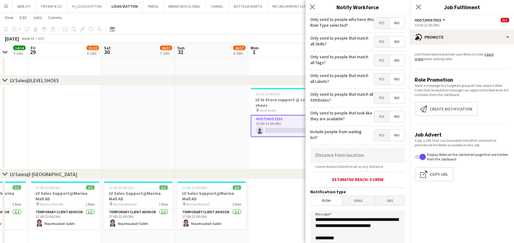
click at [374, 43] on span "Yes" at bounding box center [381, 41] width 15 height 11
click at [374, 59] on span "Yes" at bounding box center [381, 60] width 15 height 11
click at [378, 80] on span "Yes" at bounding box center [381, 79] width 15 height 11
click at [378, 96] on span "Yes" at bounding box center [381, 97] width 15 height 11
click at [376, 113] on span "Yes" at bounding box center [381, 116] width 15 height 11
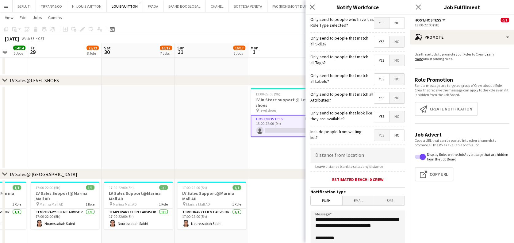
click at [189, 142] on app-date-cell at bounding box center [211, 128] width 73 height 84
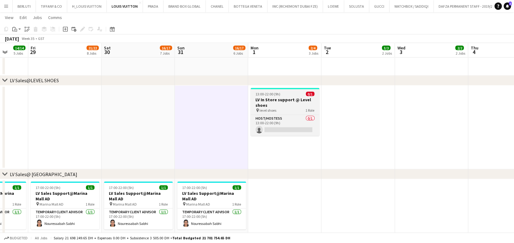
click at [271, 101] on h3 "LV In Store support @ Level shoes" at bounding box center [284, 102] width 69 height 11
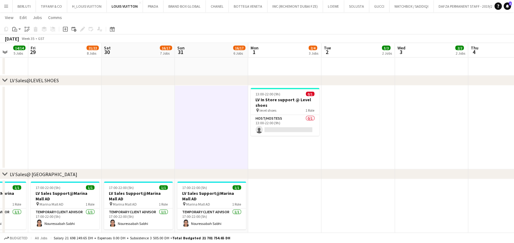
scroll to position [0, 191]
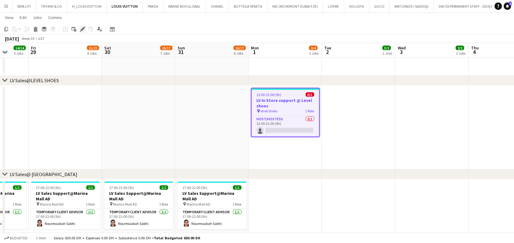
click at [83, 27] on icon "Edit" at bounding box center [82, 29] width 5 height 5
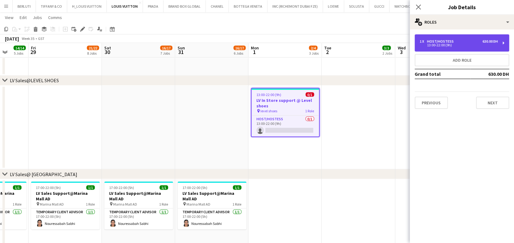
click at [423, 38] on div "1 x Host/Hostess 630.00 DH 13:00-22:00 (9h)" at bounding box center [461, 42] width 94 height 17
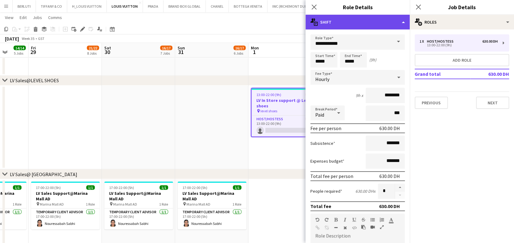
drag, startPoint x: 397, startPoint y: 21, endPoint x: 395, endPoint y: 32, distance: 11.0
click at [397, 21] on div "multiple-actions-text Shift" at bounding box center [357, 22] width 104 height 15
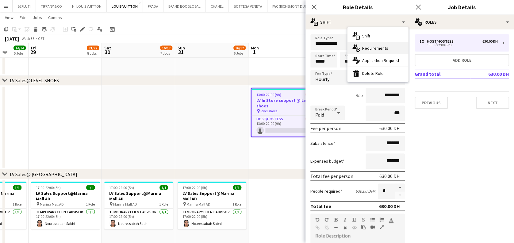
click at [390, 42] on div "multiple-actions-check-2 Requirements" at bounding box center [377, 48] width 61 height 12
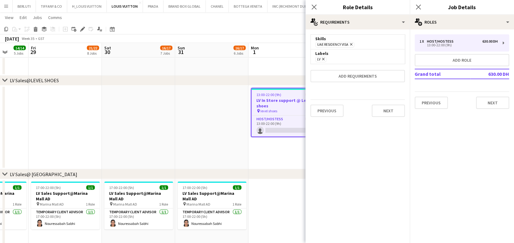
click at [187, 156] on app-date-cell at bounding box center [211, 128] width 73 height 84
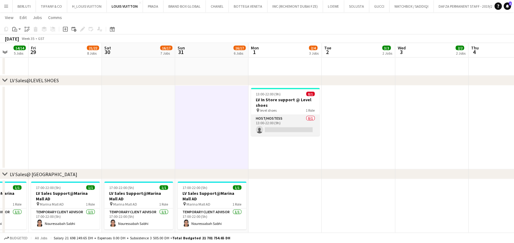
click at [312, 120] on app-card-role "Host/Hostess 0/1 13:00-22:00 (9h) single-neutral-actions" at bounding box center [285, 125] width 69 height 21
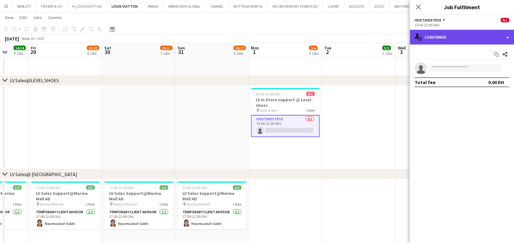
click at [505, 34] on div "single-neutral-actions-check-2 Confirmed" at bounding box center [462, 37] width 104 height 15
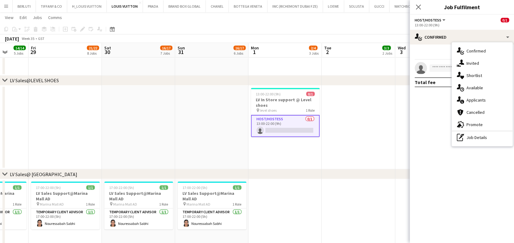
click at [495, 122] on div "advertising-megaphone Promote" at bounding box center [482, 124] width 61 height 12
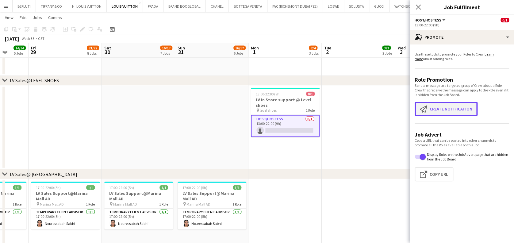
click at [453, 114] on button "Create notification Create notification" at bounding box center [445, 109] width 63 height 14
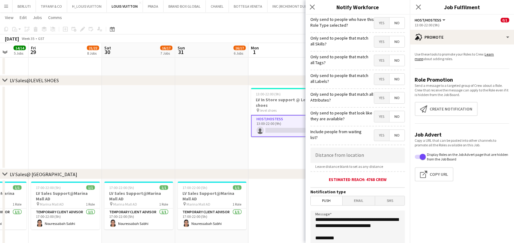
click at [376, 47] on span "Yes" at bounding box center [381, 41] width 15 height 11
click at [376, 57] on span "Yes" at bounding box center [381, 60] width 15 height 11
click at [372, 69] on form "**********" at bounding box center [357, 176] width 104 height 323
click at [374, 78] on span "Yes" at bounding box center [381, 79] width 15 height 11
click at [375, 98] on span "Yes" at bounding box center [381, 97] width 15 height 11
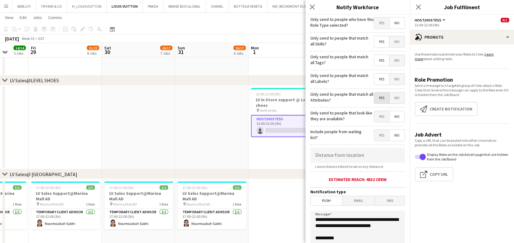
click at [374, 115] on span "Yes" at bounding box center [381, 116] width 15 height 11
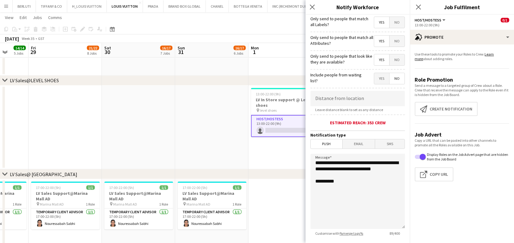
scroll to position [96, 0]
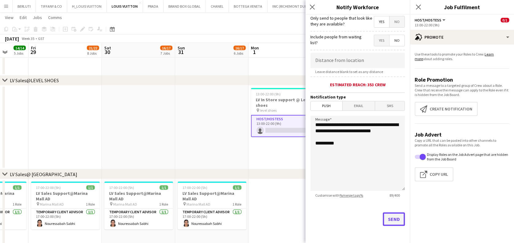
click at [391, 221] on button "Send" at bounding box center [394, 218] width 22 height 13
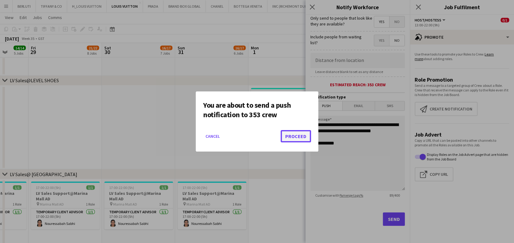
click at [291, 136] on button "Proceed" at bounding box center [296, 136] width 30 height 12
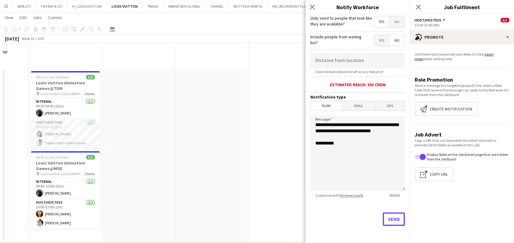
scroll to position [613, 0]
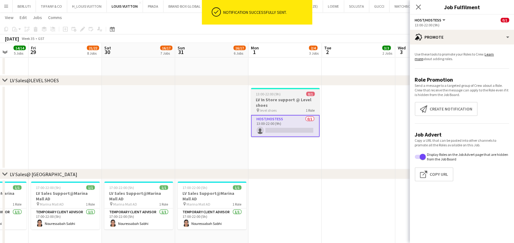
click at [272, 95] on span "13:00-22:00 (9h)" at bounding box center [268, 94] width 25 height 5
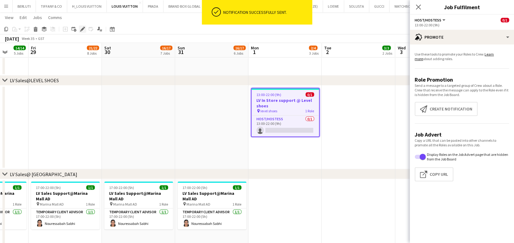
click at [79, 28] on div "Edit" at bounding box center [82, 28] width 7 height 7
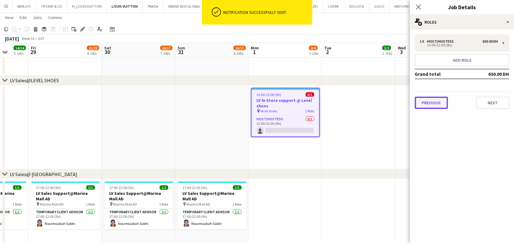
click at [444, 101] on button "Previous" at bounding box center [430, 103] width 33 height 12
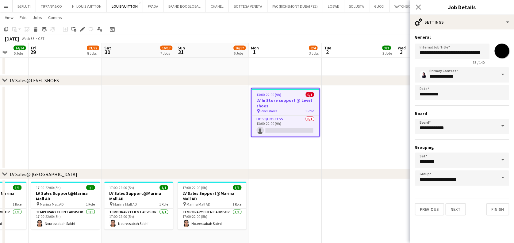
click at [313, 107] on h3 "LV In Store support @ Level shoes" at bounding box center [284, 102] width 67 height 11
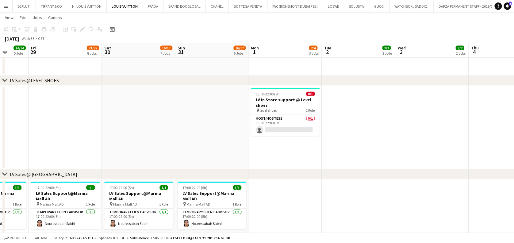
click at [372, 106] on app-date-cell at bounding box center [358, 128] width 73 height 84
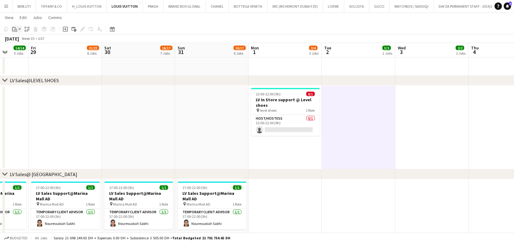
click at [16, 28] on icon "Paste" at bounding box center [14, 29] width 5 height 5
click at [73, 134] on app-date-cell at bounding box center [65, 128] width 73 height 84
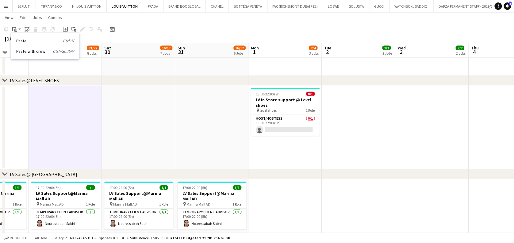
click at [118, 68] on app-date-cell at bounding box center [138, 44] width 73 height 63
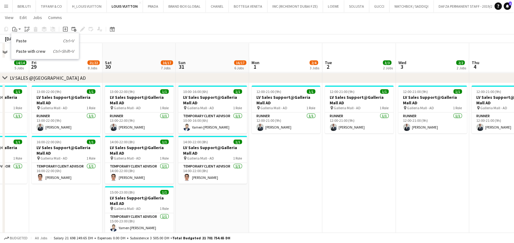
scroll to position [817, 0]
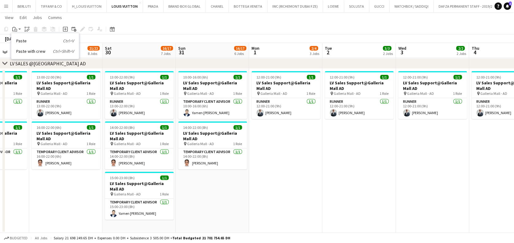
click at [4, 6] on app-icon "Menu" at bounding box center [6, 6] width 5 height 5
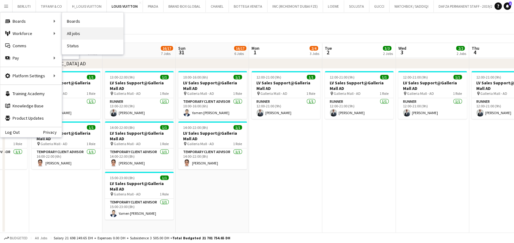
click at [79, 27] on link "All jobs" at bounding box center [92, 33] width 61 height 12
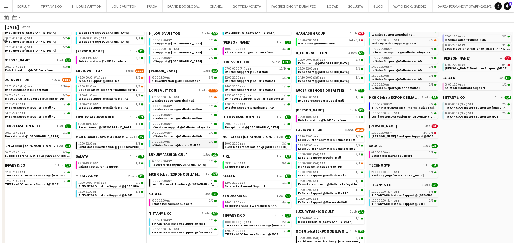
scroll to position [409, 0]
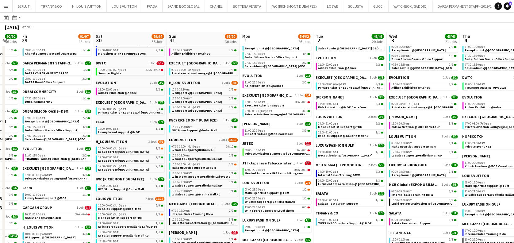
scroll to position [0, 172]
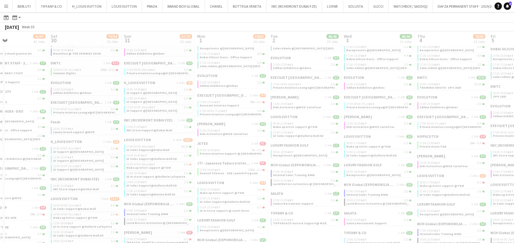
drag, startPoint x: 386, startPoint y: 137, endPoint x: 124, endPoint y: 147, distance: 261.4
click at [124, 147] on app-all-jobs "All Jobs Date picker [DATE] [DATE] [DATE] M [DATE] T [DATE] W [DATE] T [DATE] F…" at bounding box center [257, 176] width 514 height 654
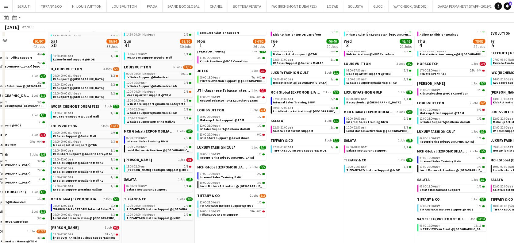
scroll to position [245, 0]
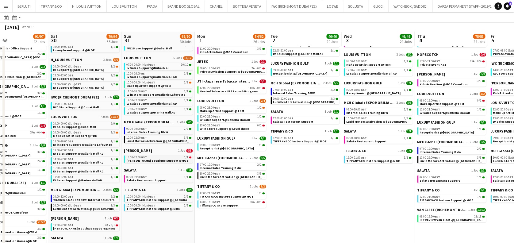
click at [143, 158] on span "GST" at bounding box center [144, 157] width 6 height 4
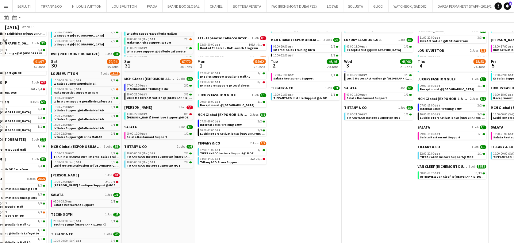
scroll to position [327, 0]
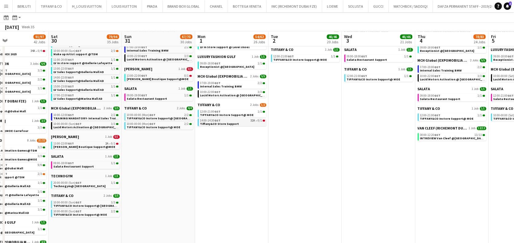
click at [236, 122] on link "14:00-14:30 GST 32A • 0/1 Tiffany&CO Store Support" at bounding box center [232, 121] width 65 height 7
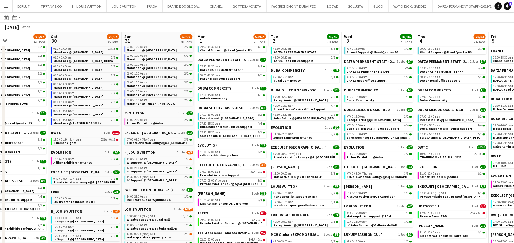
scroll to position [0, 0]
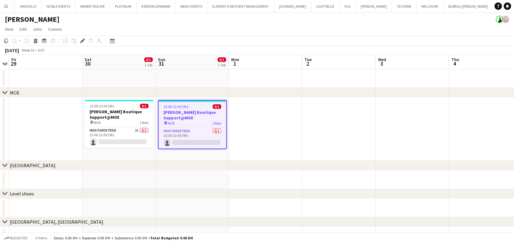
drag, startPoint x: 136, startPoint y: 134, endPoint x: 147, endPoint y: 125, distance: 13.9
click at [136, 134] on app-card-role "Host/Hostess 2A 0/1 13:00-22:00 (9h) single-neutral-actions" at bounding box center [119, 137] width 69 height 21
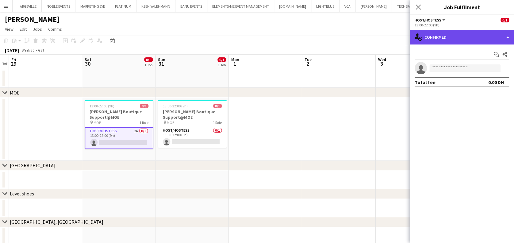
click at [459, 39] on div "single-neutral-actions-check-2 Confirmed" at bounding box center [462, 37] width 104 height 15
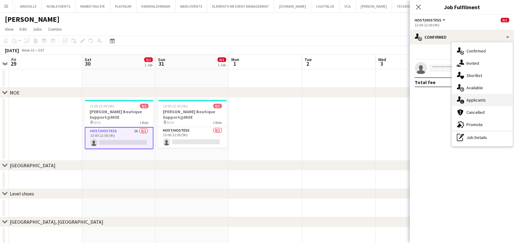
click at [488, 102] on div "single-neutral-actions-information Applicants" at bounding box center [482, 100] width 61 height 12
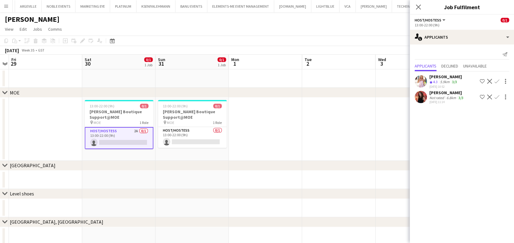
click at [454, 96] on div "6.8km" at bounding box center [451, 97] width 12 height 5
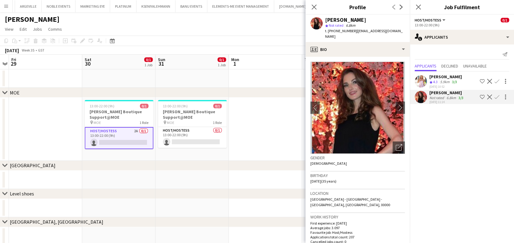
click at [382, 34] on div "Tatsiana Khutskaya star Not rated 6.8km t. +971528116254 | tatyanakhutskaya@mai…" at bounding box center [357, 28] width 104 height 27
click at [381, 57] on app-crew-profile-bio "chevron-left chevron-right Open photos pop-in Gender Female Birthday 10-02-1990…" at bounding box center [357, 150] width 104 height 186
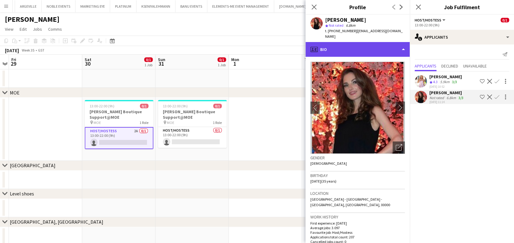
click at [380, 47] on div "profile Bio" at bounding box center [357, 49] width 104 height 15
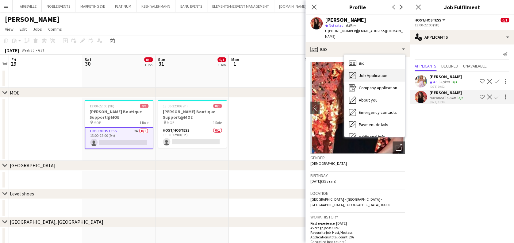
click at [375, 73] on span "Job Application" at bounding box center [373, 76] width 29 height 6
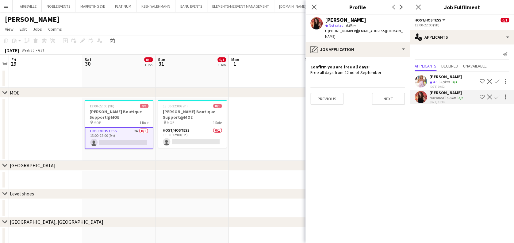
click at [446, 83] on div "5.9km" at bounding box center [445, 81] width 12 height 5
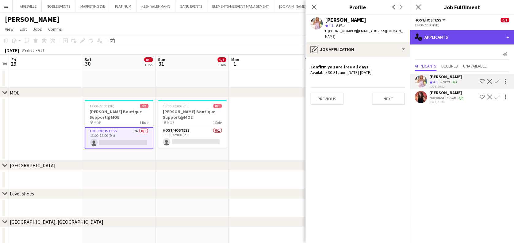
click at [444, 39] on div "single-neutral-actions-information Applicants" at bounding box center [462, 37] width 104 height 15
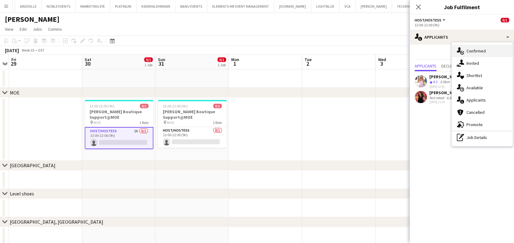
click at [467, 51] on div "single-neutral-actions-check-2 Confirmed" at bounding box center [482, 51] width 61 height 12
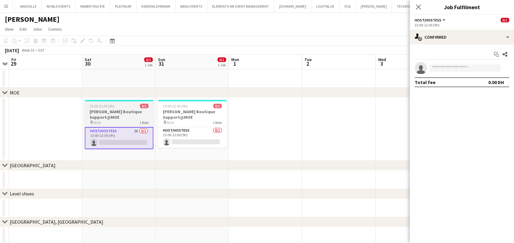
click at [125, 115] on h3 "[PERSON_NAME] Boutique Support@MOE" at bounding box center [119, 114] width 69 height 11
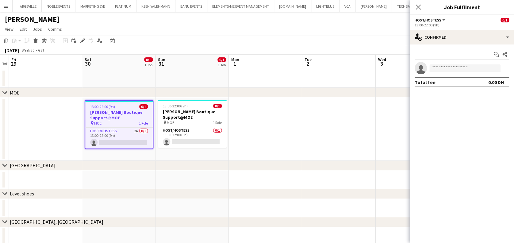
click at [82, 36] on app-toolbar "Copy Paste Paste Ctrl+V Paste with crew Ctrl+Shift+V Paste linked Job Delete Gr…" at bounding box center [257, 41] width 514 height 10
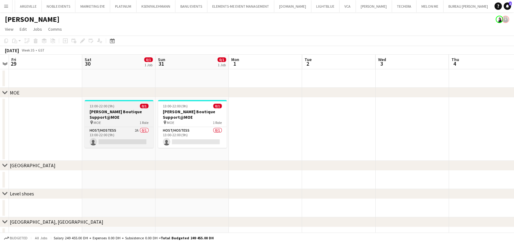
click at [115, 105] on div "13:00-22:00 (9h) 0/1" at bounding box center [119, 106] width 69 height 5
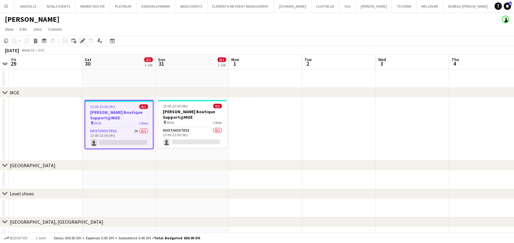
click at [84, 44] on div "Edit" at bounding box center [82, 40] width 7 height 7
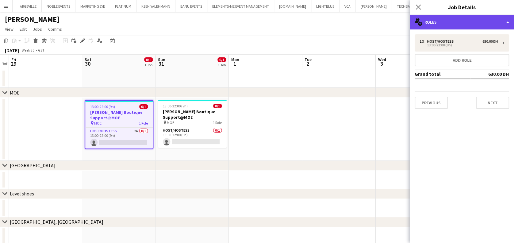
click at [466, 15] on div "multiple-users-add Roles" at bounding box center [462, 22] width 104 height 15
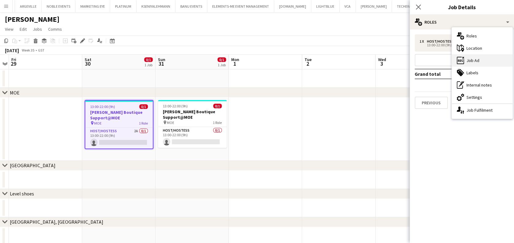
click at [495, 60] on div "ads-window Job Ad" at bounding box center [482, 60] width 61 height 12
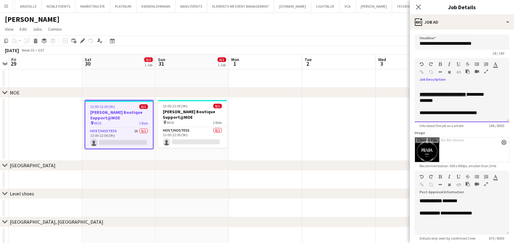
click at [483, 71] on div at bounding box center [479, 72] width 28 height 7
click at [485, 70] on icon "button" at bounding box center [486, 71] width 4 height 4
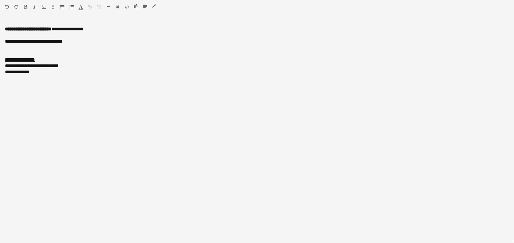
click at [154, 6] on icon "button" at bounding box center [154, 6] width 4 height 4
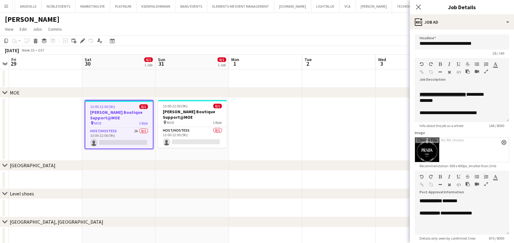
click at [317, 135] on app-date-cell at bounding box center [338, 128] width 73 height 63
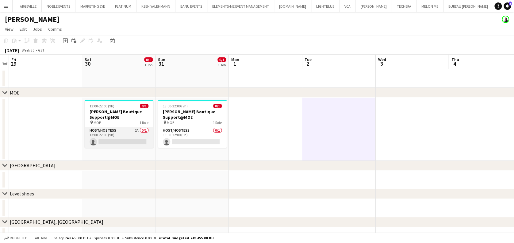
click at [128, 131] on app-card-role "Host/Hostess 2A 0/1 13:00-22:00 (9h) single-neutral-actions" at bounding box center [119, 137] width 69 height 21
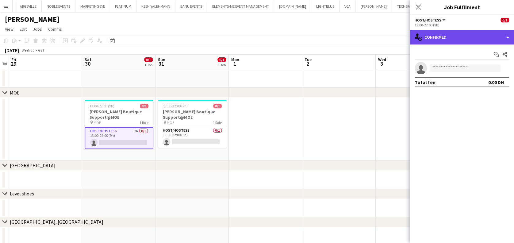
click at [447, 39] on div "single-neutral-actions-check-2 Confirmed" at bounding box center [462, 37] width 104 height 15
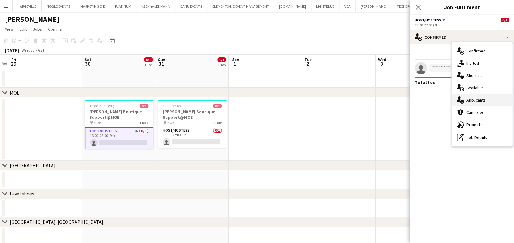
click at [483, 100] on div "single-neutral-actions-information Applicants" at bounding box center [482, 100] width 61 height 12
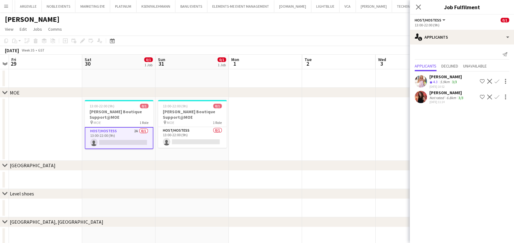
click at [432, 79] on div "Crew rating 4.3" at bounding box center [434, 81] width 10 height 5
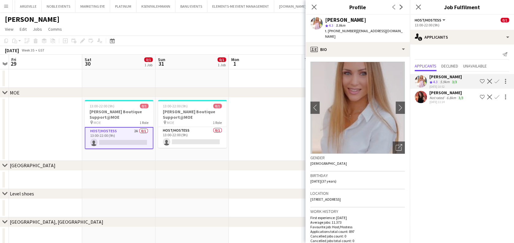
click at [265, 115] on app-date-cell at bounding box center [265, 128] width 73 height 63
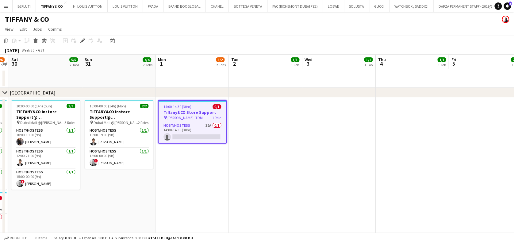
click at [286, 174] on app-date-cell at bounding box center [265, 174] width 73 height 155
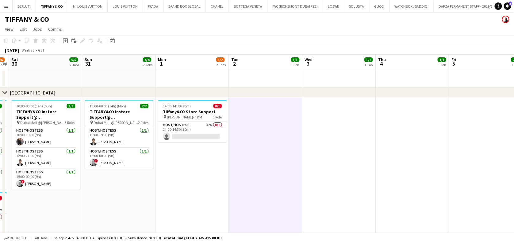
click at [268, 166] on app-date-cell at bounding box center [265, 174] width 73 height 155
